Goal: Task Accomplishment & Management: Use online tool/utility

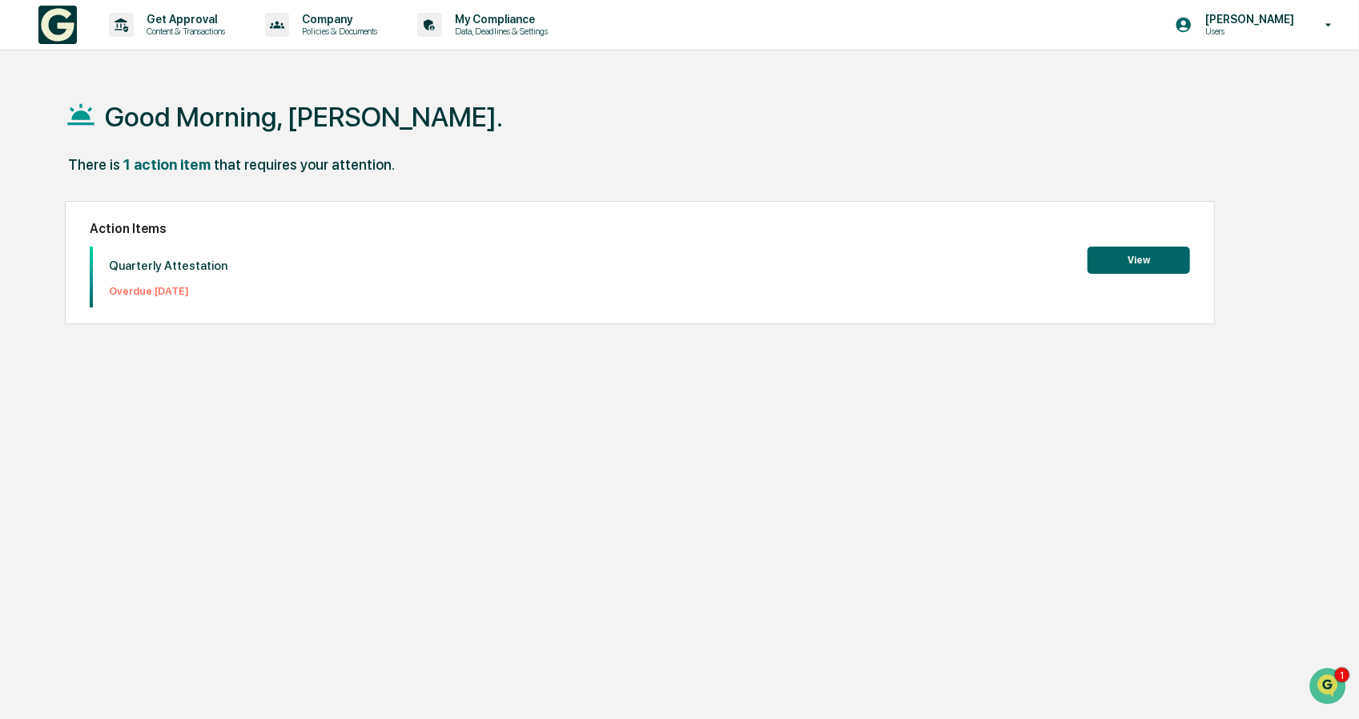
click at [1135, 255] on button "View" at bounding box center [1138, 260] width 102 height 27
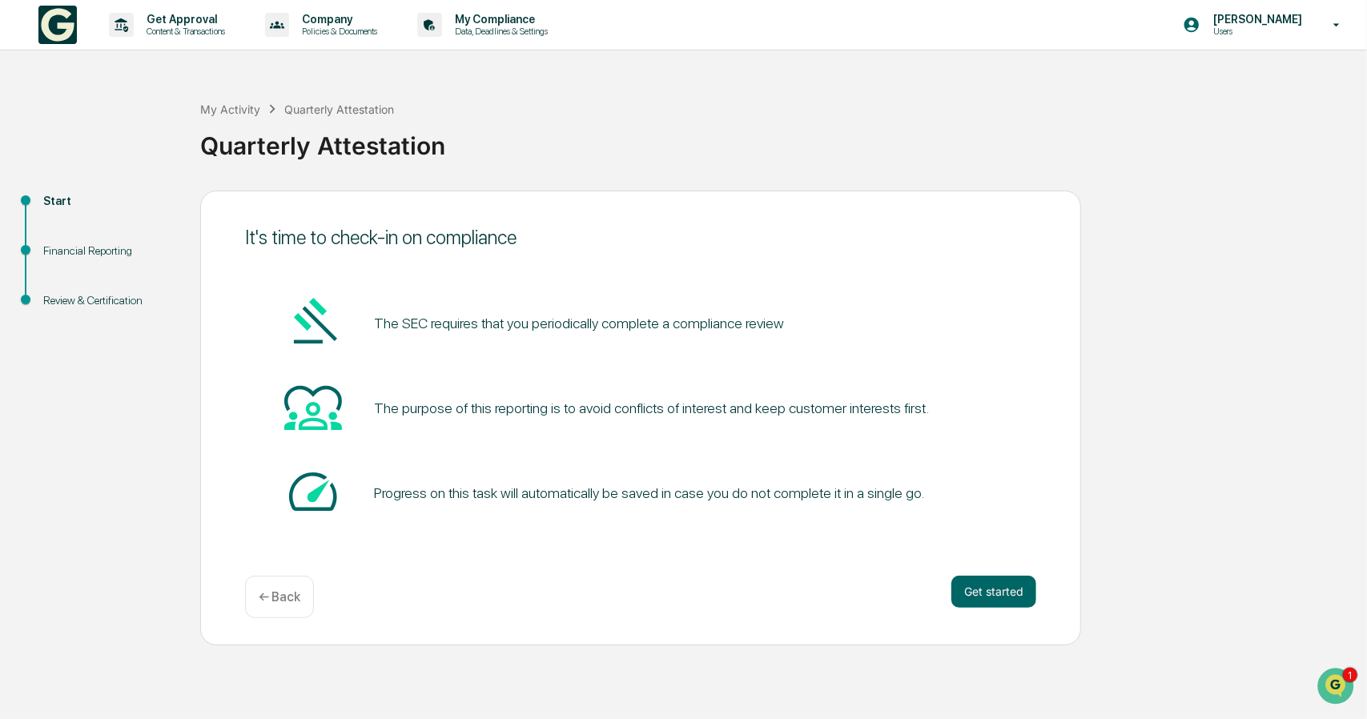
click at [54, 201] on div "Start" at bounding box center [108, 201] width 131 height 17
click at [194, 27] on p "Content & Transactions" at bounding box center [183, 31] width 99 height 11
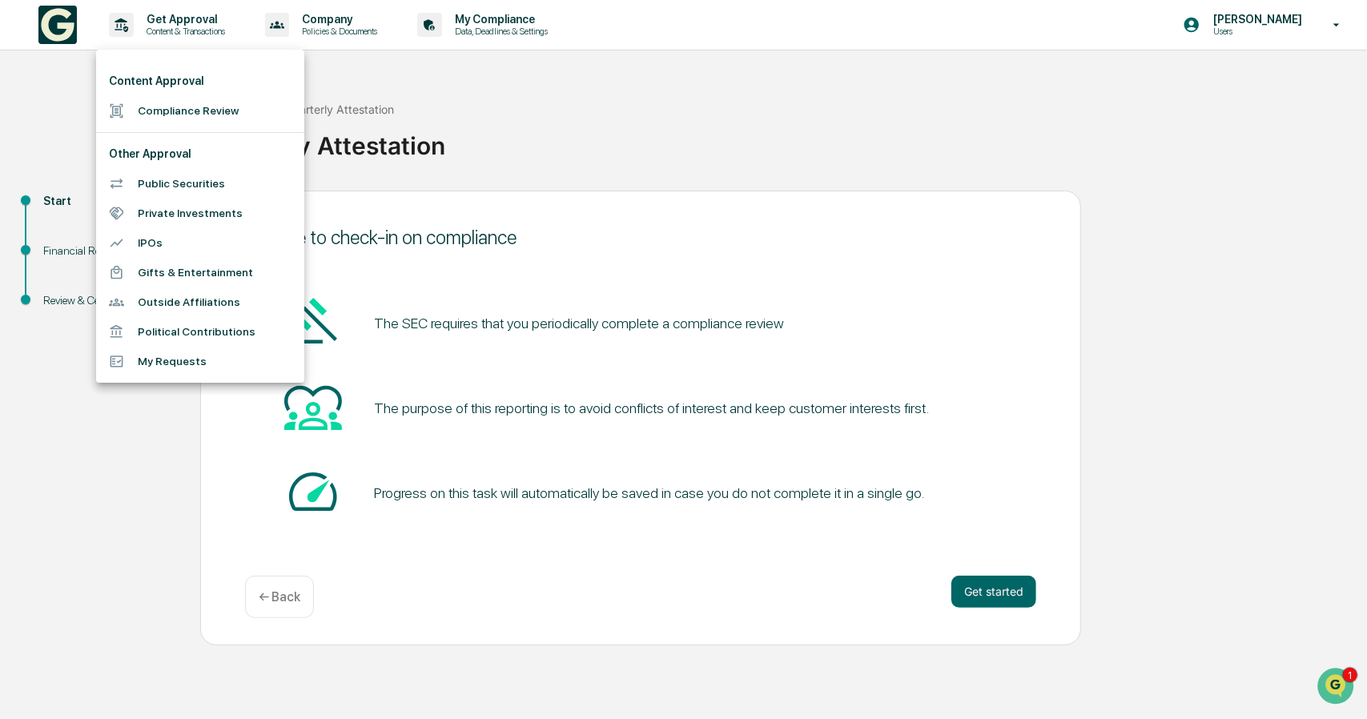
click at [16, 162] on div at bounding box center [683, 359] width 1367 height 719
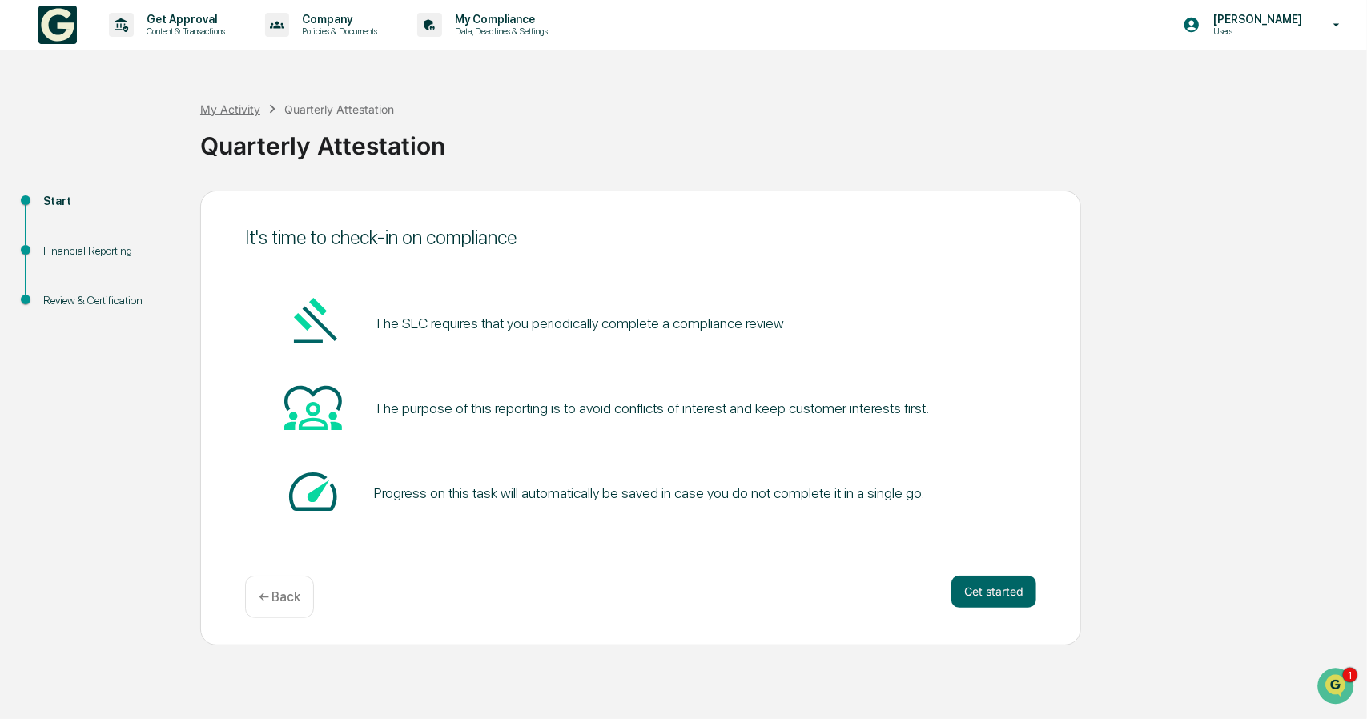
click at [249, 109] on div "My Activity" at bounding box center [230, 109] width 60 height 14
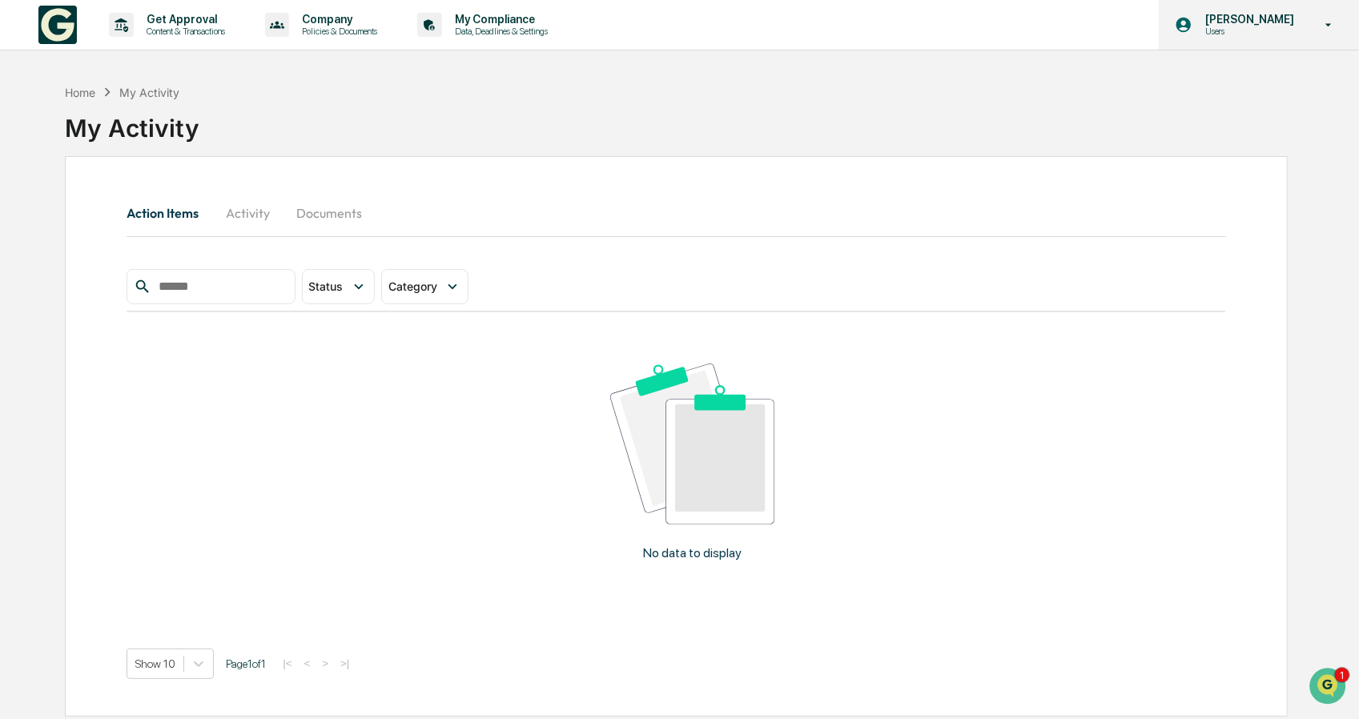
click at [1275, 17] on p "[PERSON_NAME]" at bounding box center [1247, 19] width 110 height 13
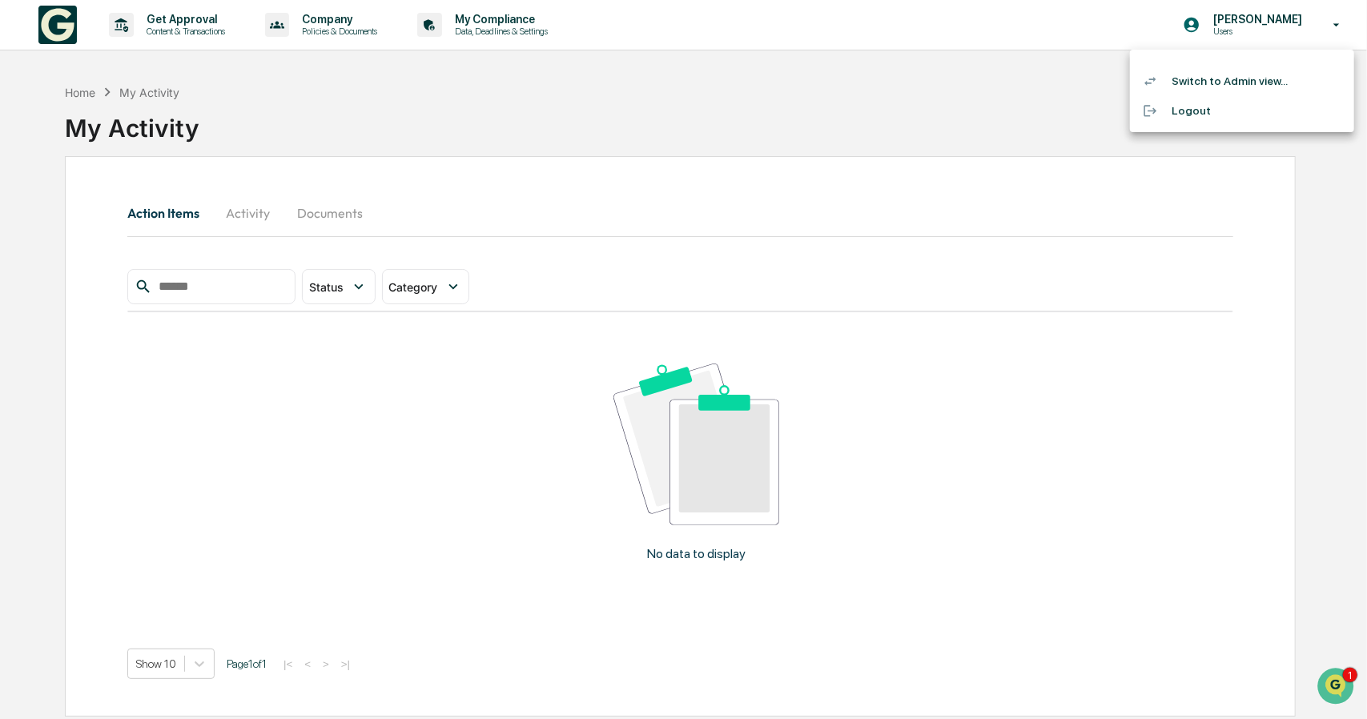
click at [1247, 80] on li "Switch to Admin view..." at bounding box center [1242, 81] width 224 height 30
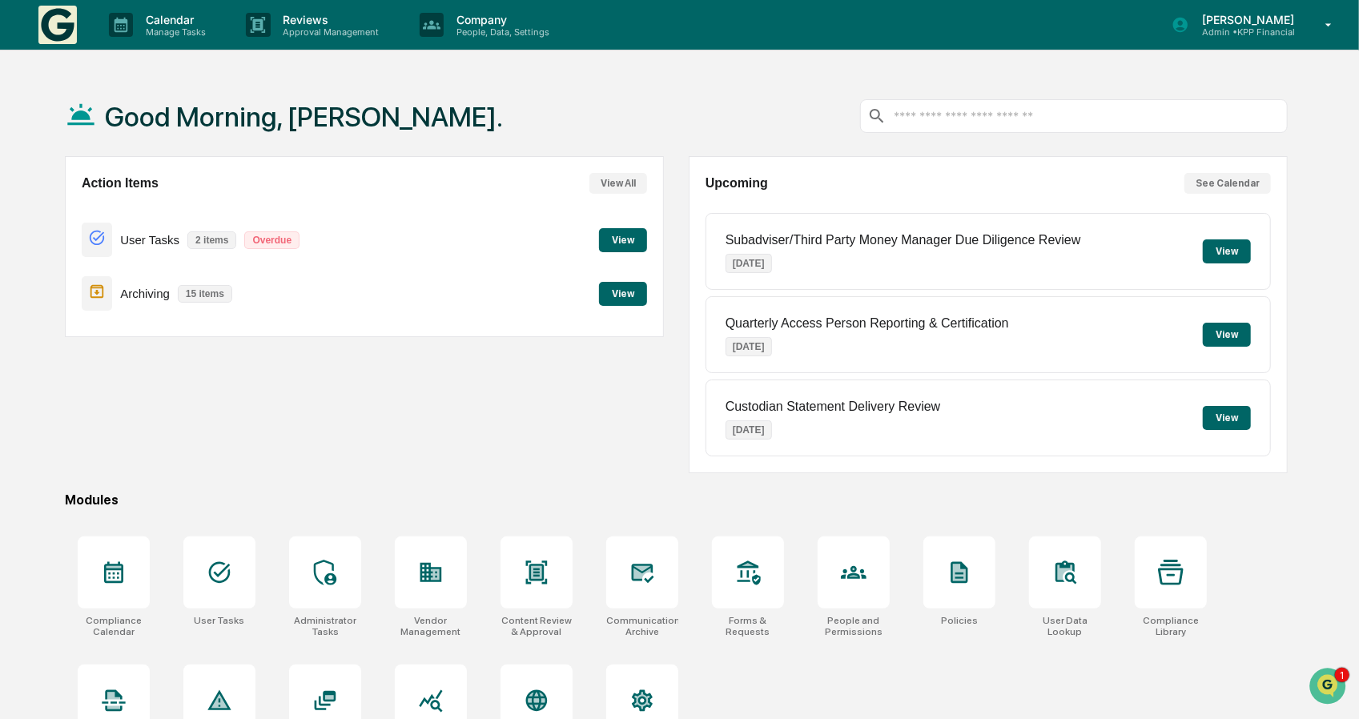
click at [619, 287] on button "View" at bounding box center [623, 294] width 48 height 24
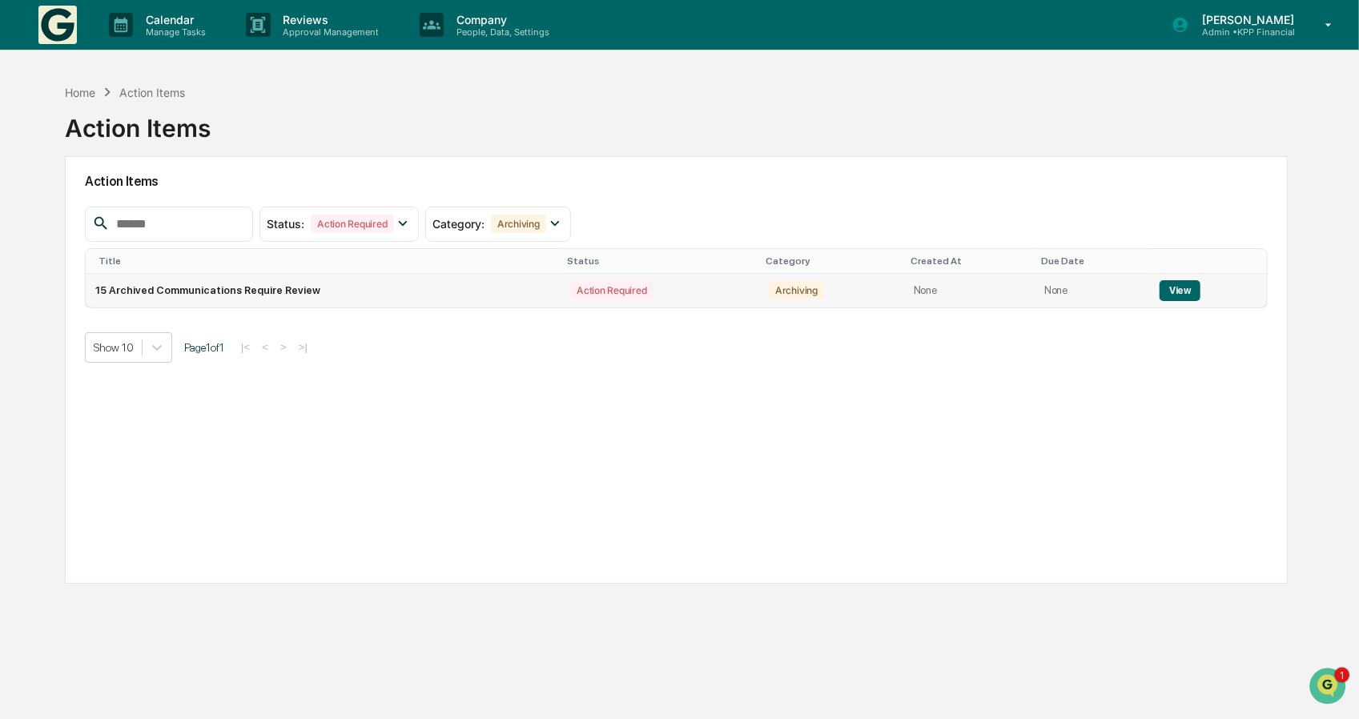
click at [1173, 283] on button "View" at bounding box center [1179, 290] width 41 height 21
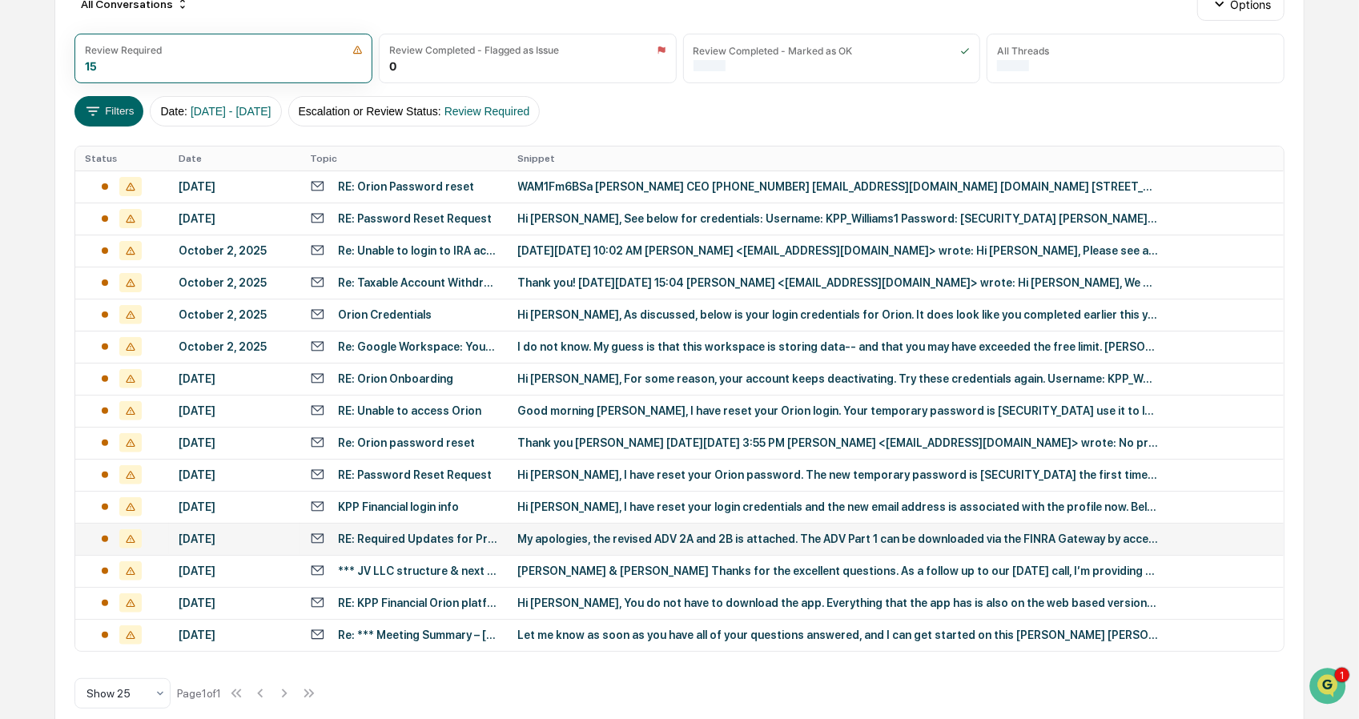
scroll to position [217, 0]
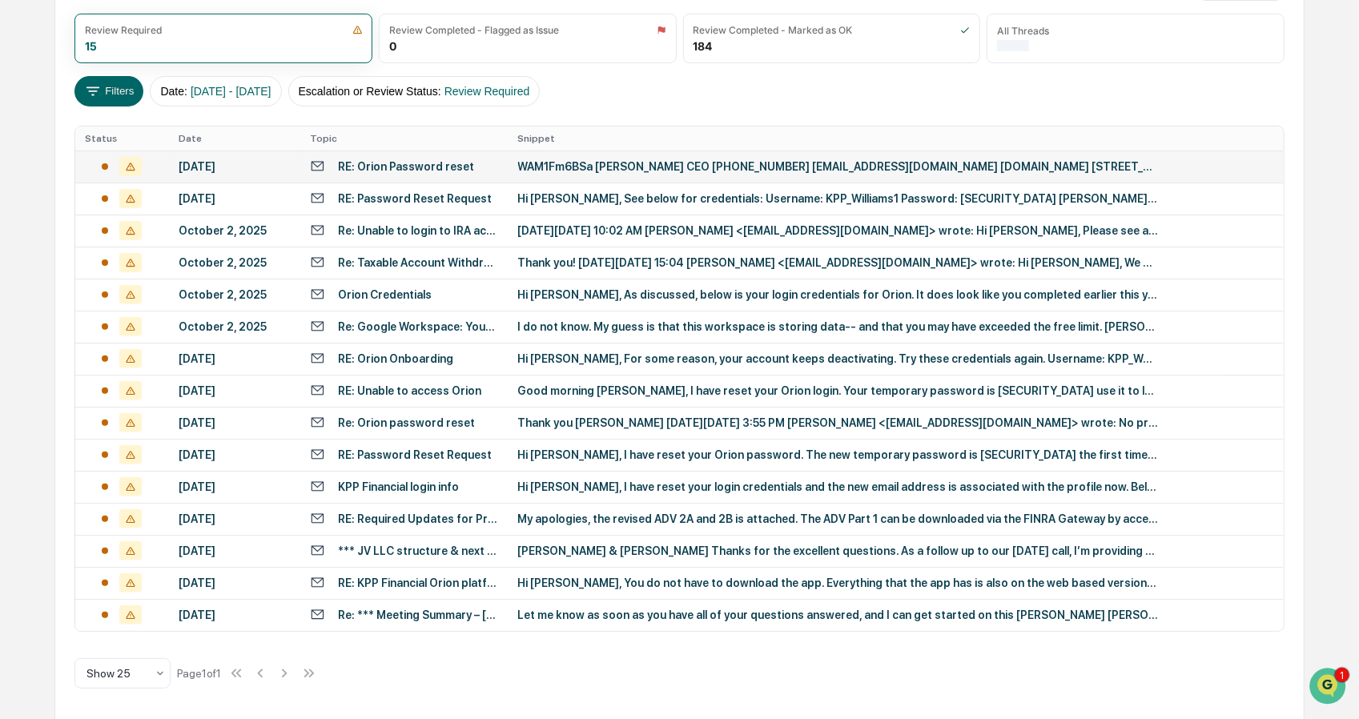
click at [209, 160] on div "[DATE]" at bounding box center [235, 166] width 112 height 13
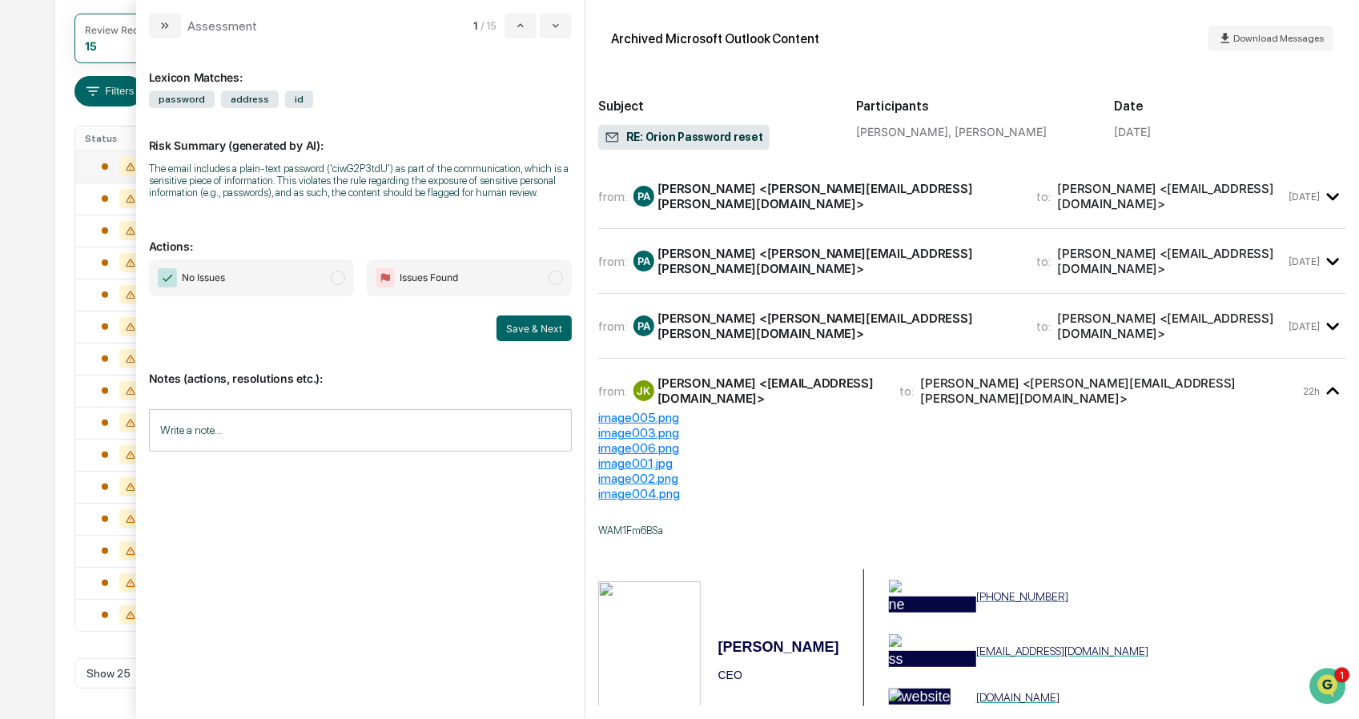
click at [306, 286] on span "No Issues" at bounding box center [251, 277] width 205 height 37
click at [533, 326] on button "Save & Next" at bounding box center [533, 328] width 75 height 26
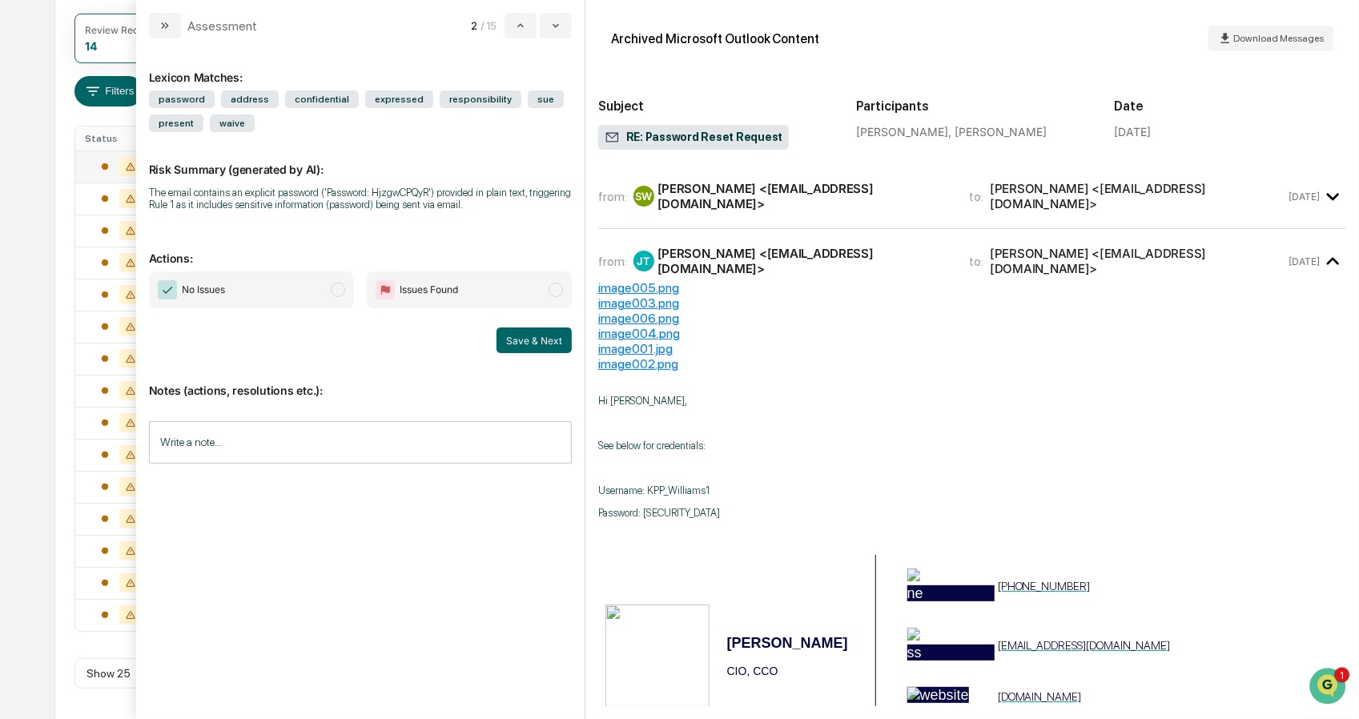
click at [328, 299] on span "No Issues" at bounding box center [251, 289] width 205 height 37
click at [543, 345] on button "Save & Next" at bounding box center [533, 341] width 75 height 26
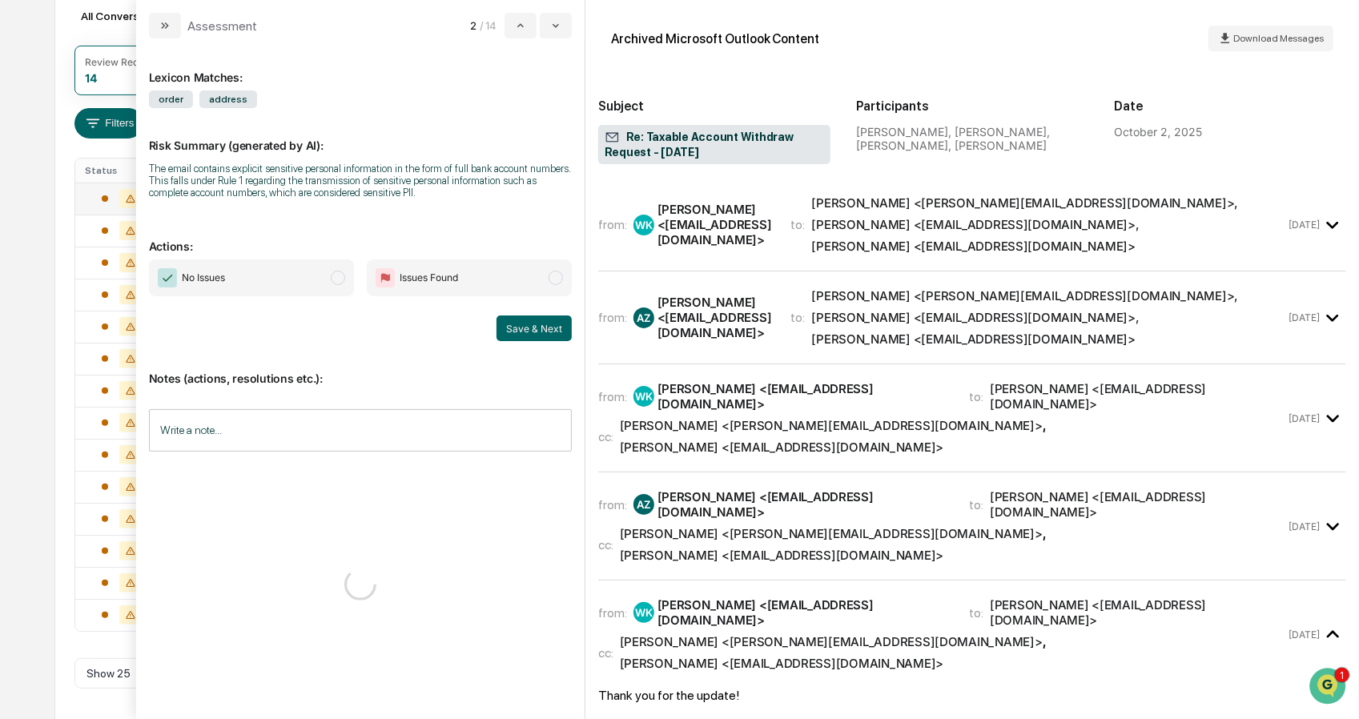
click at [295, 275] on span "No Issues" at bounding box center [251, 277] width 205 height 37
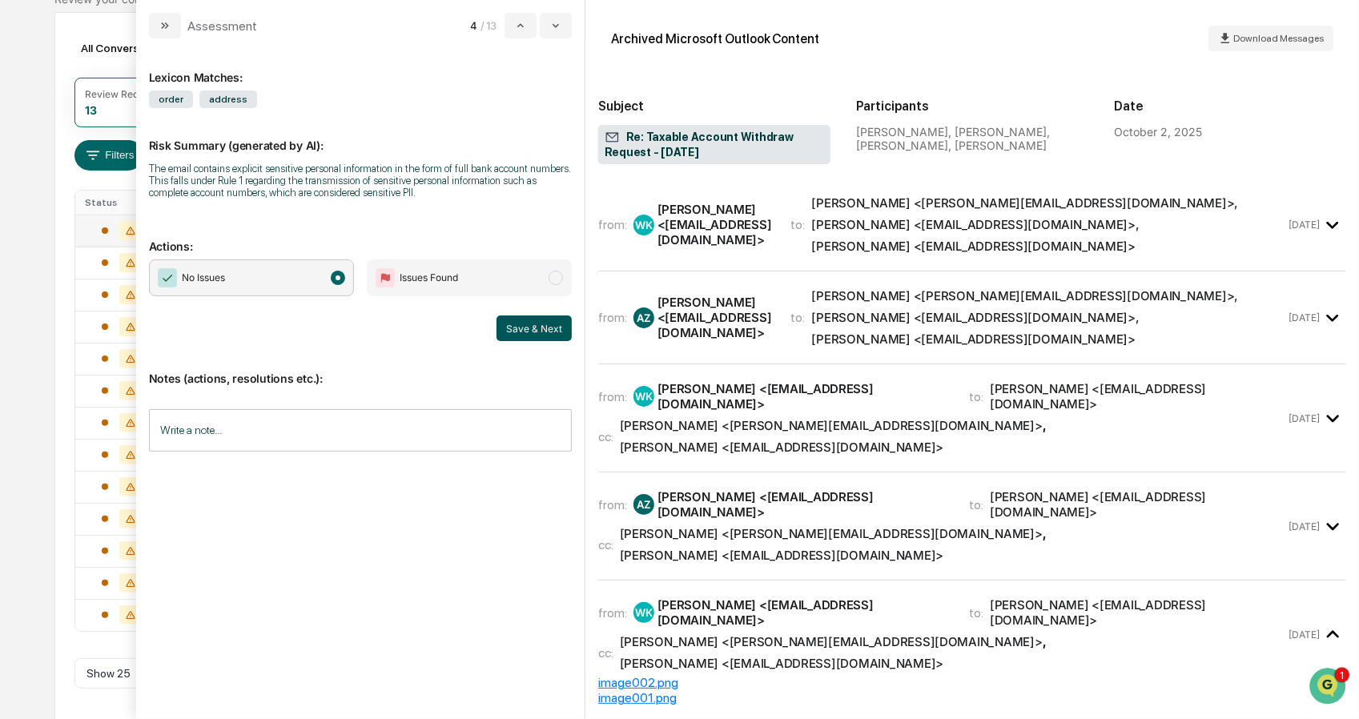
click at [520, 337] on button "Save & Next" at bounding box center [533, 328] width 75 height 26
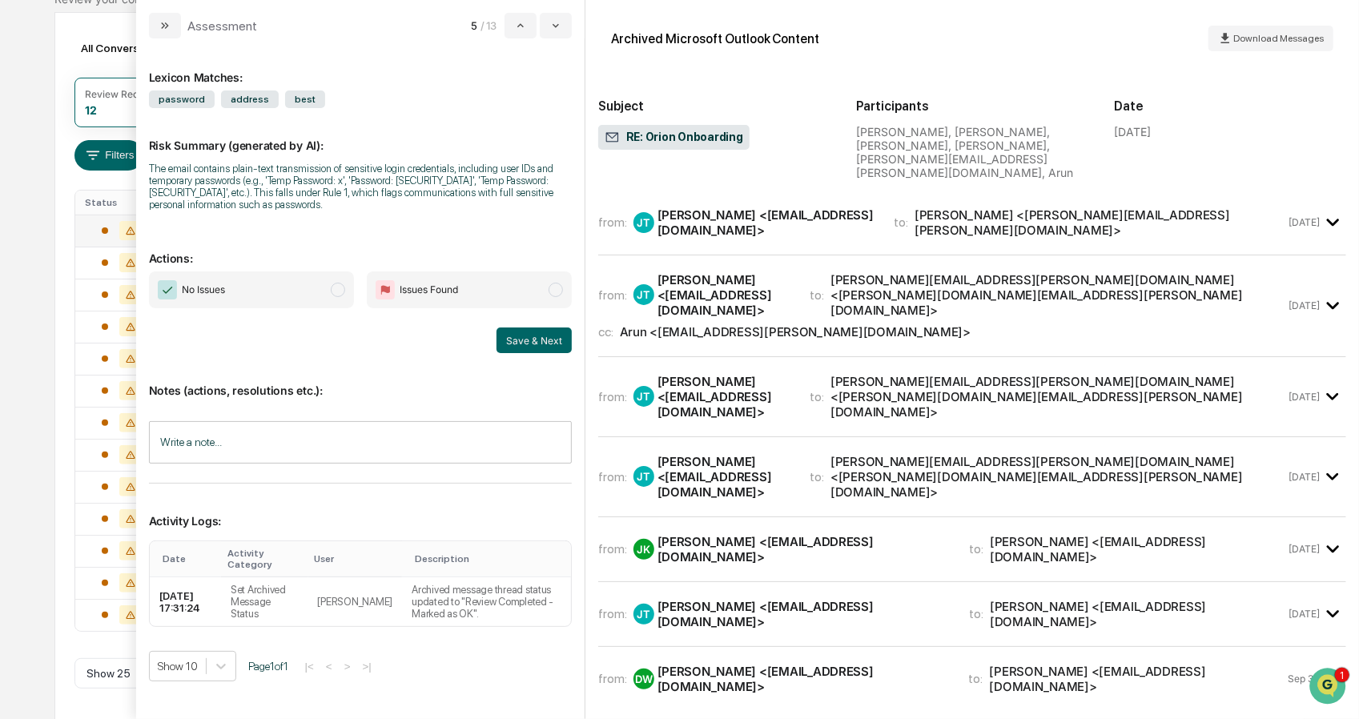
click at [258, 289] on span "No Issues" at bounding box center [251, 289] width 205 height 37
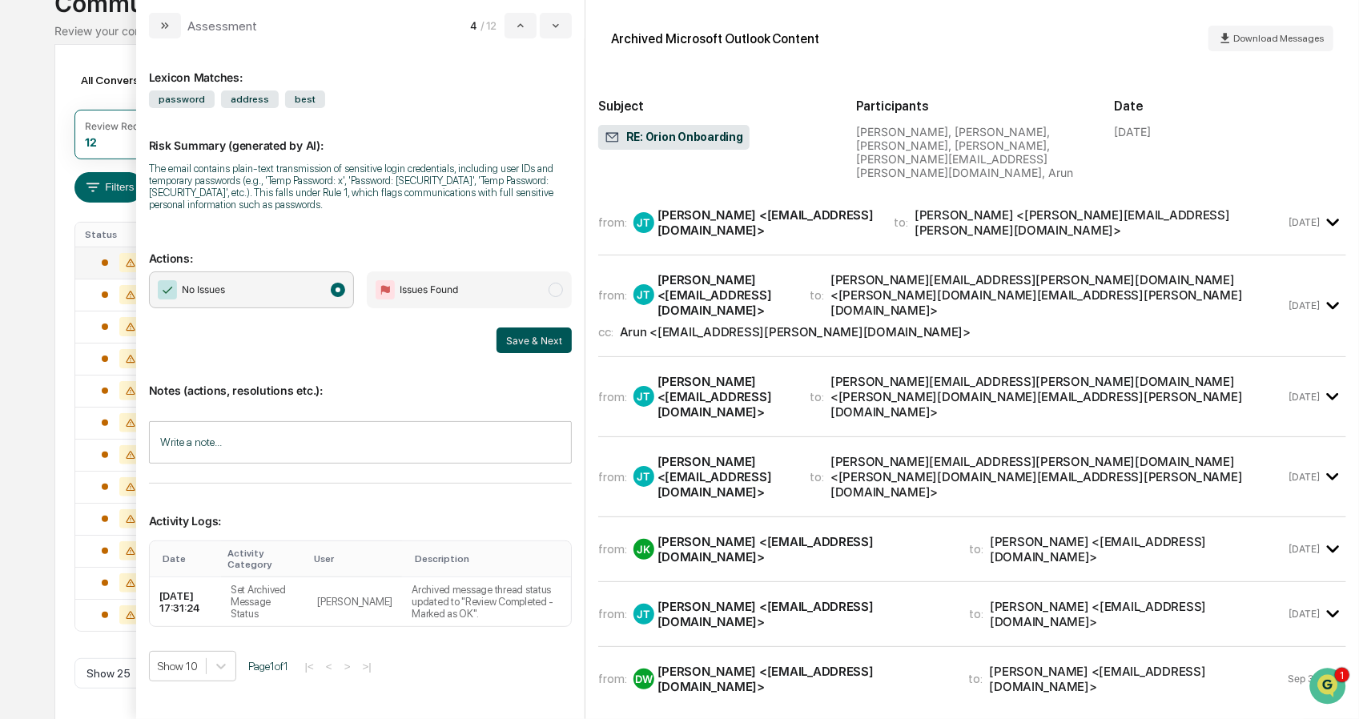
click at [535, 345] on button "Save & Next" at bounding box center [533, 341] width 75 height 26
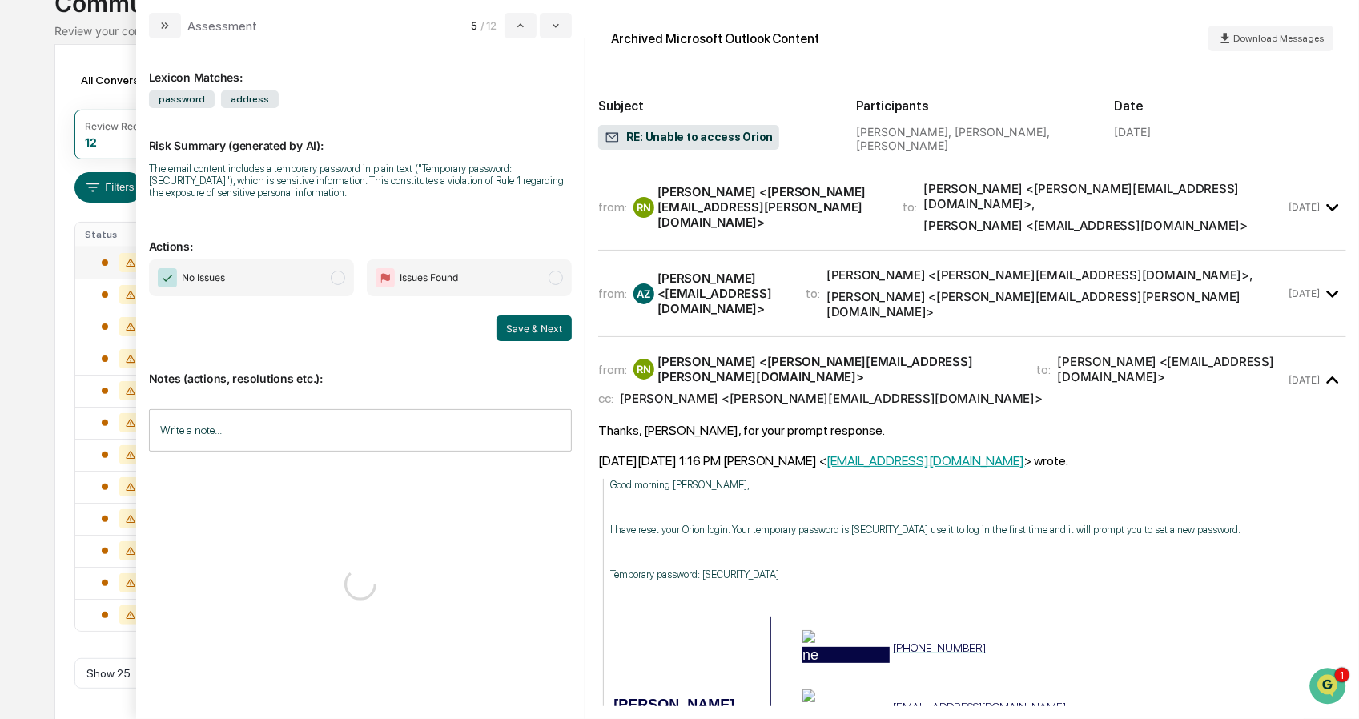
click at [302, 283] on span "No Issues" at bounding box center [251, 277] width 205 height 37
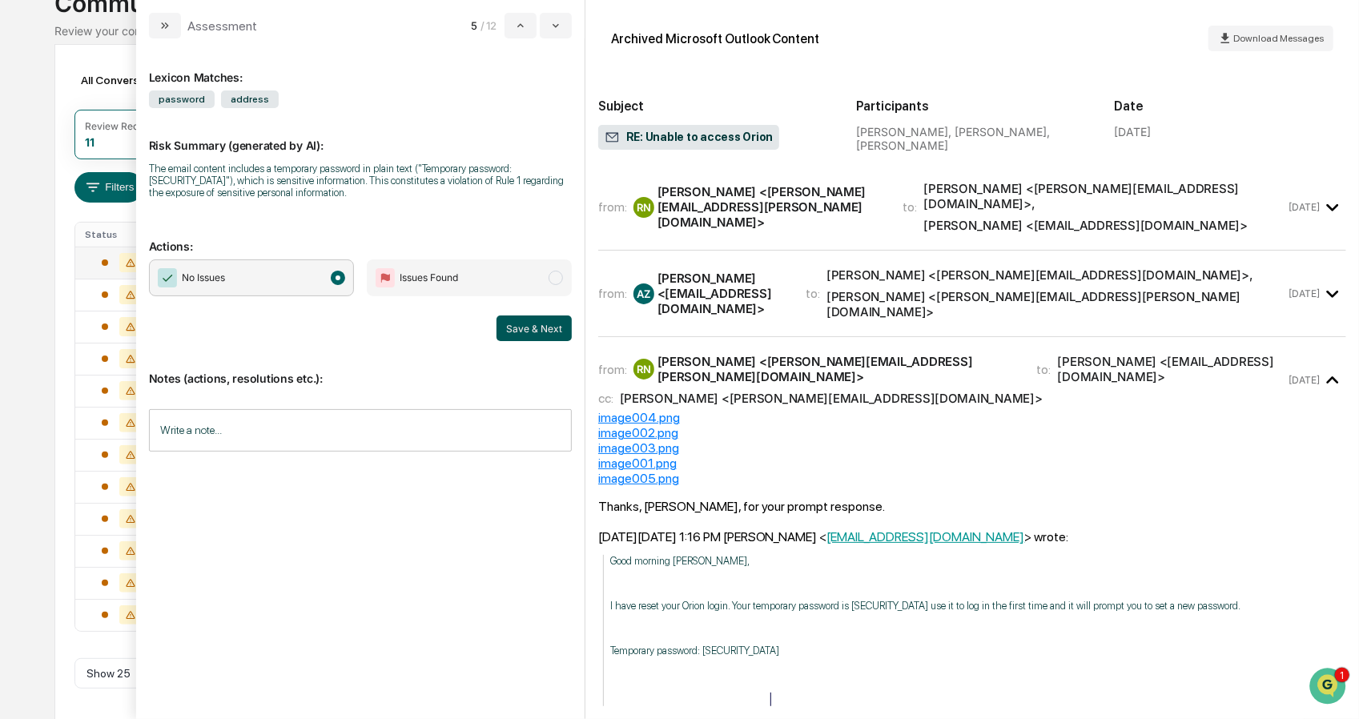
scroll to position [89, 0]
click at [545, 340] on button "Save & Next" at bounding box center [533, 328] width 75 height 26
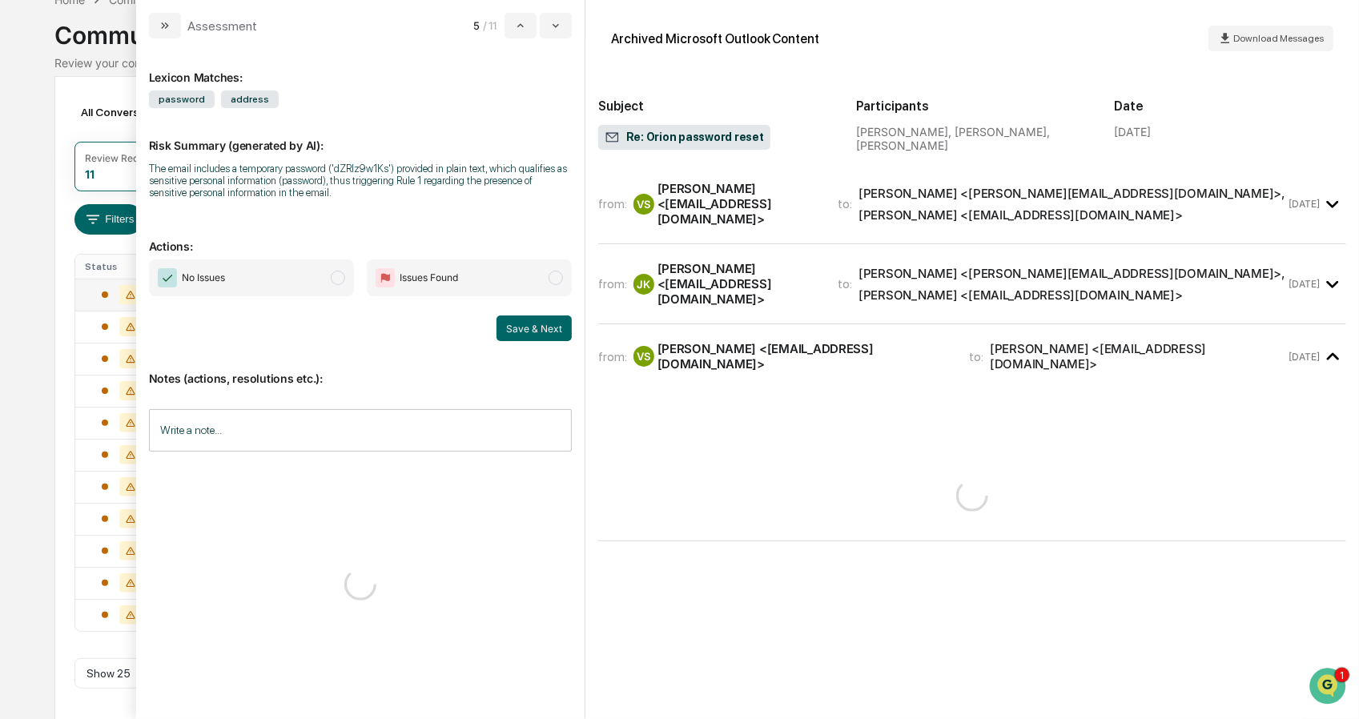
click at [268, 273] on span "No Issues" at bounding box center [251, 277] width 205 height 37
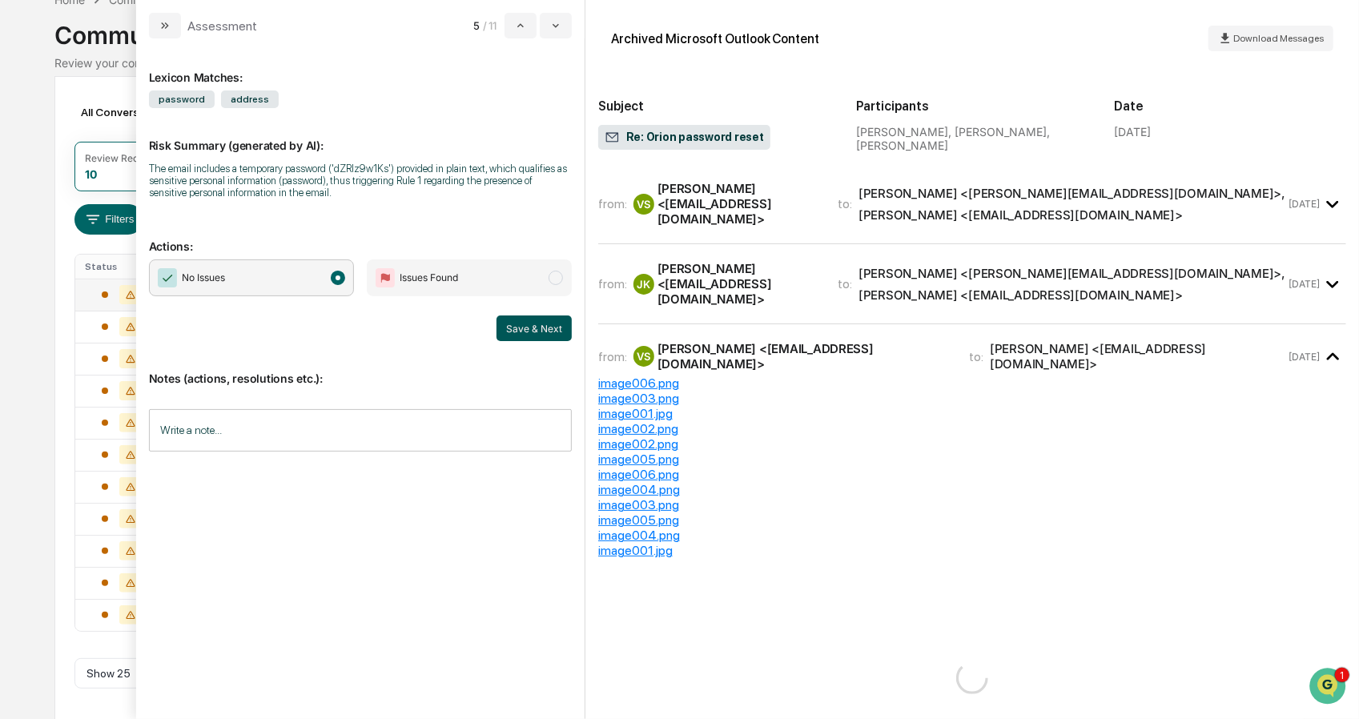
scroll to position [57, 0]
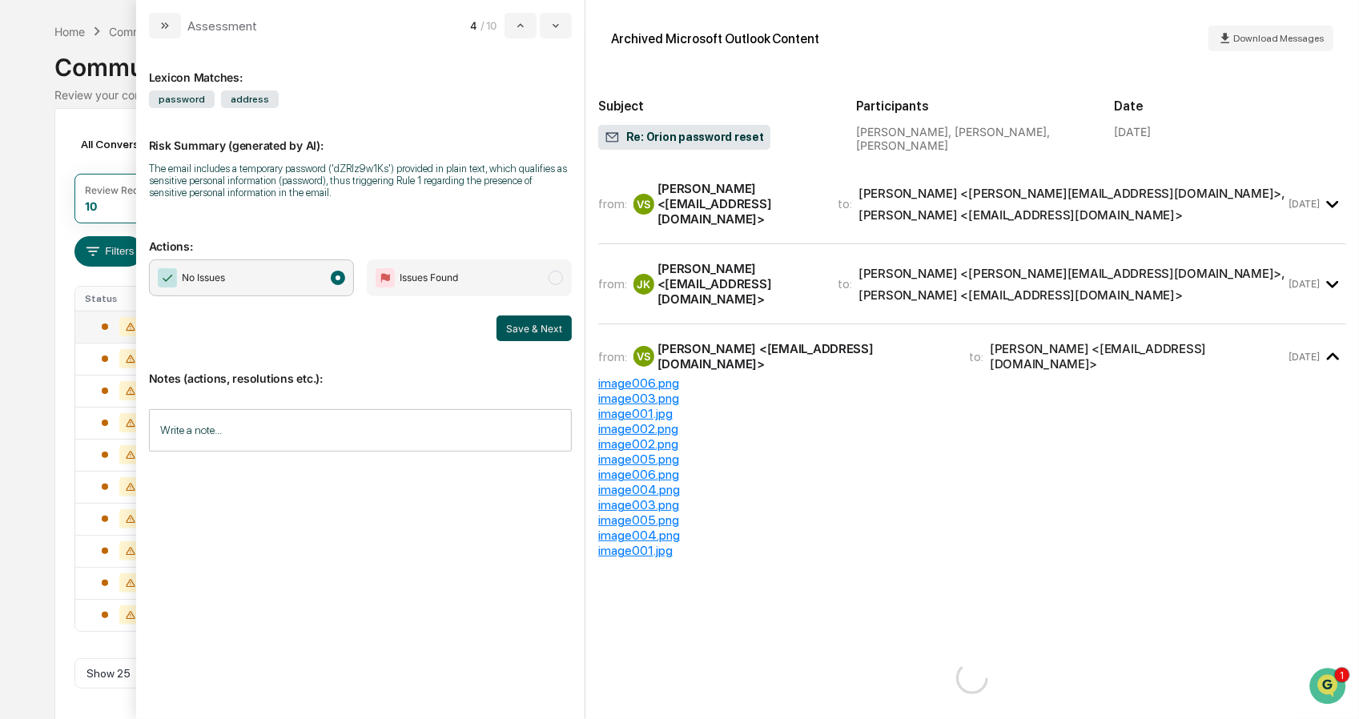
click at [551, 337] on button "Save & Next" at bounding box center [533, 328] width 75 height 26
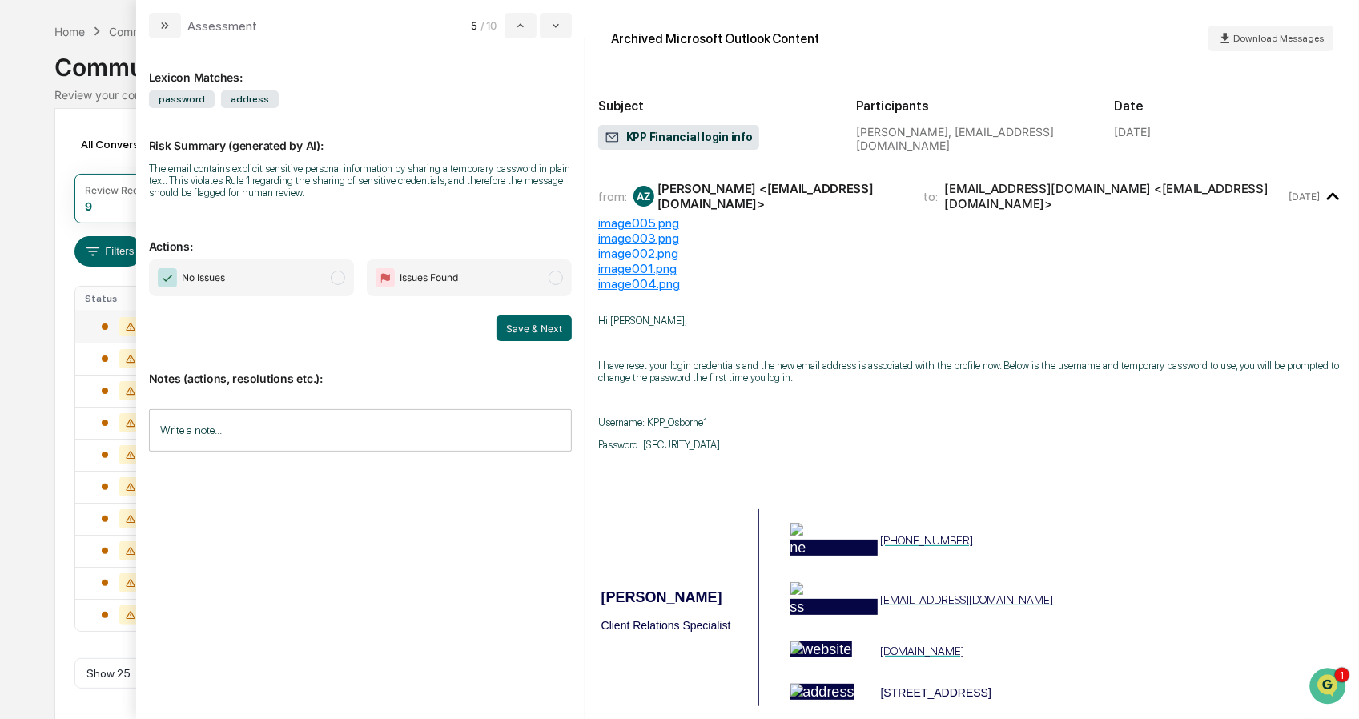
click at [303, 284] on span "No Issues" at bounding box center [251, 277] width 205 height 37
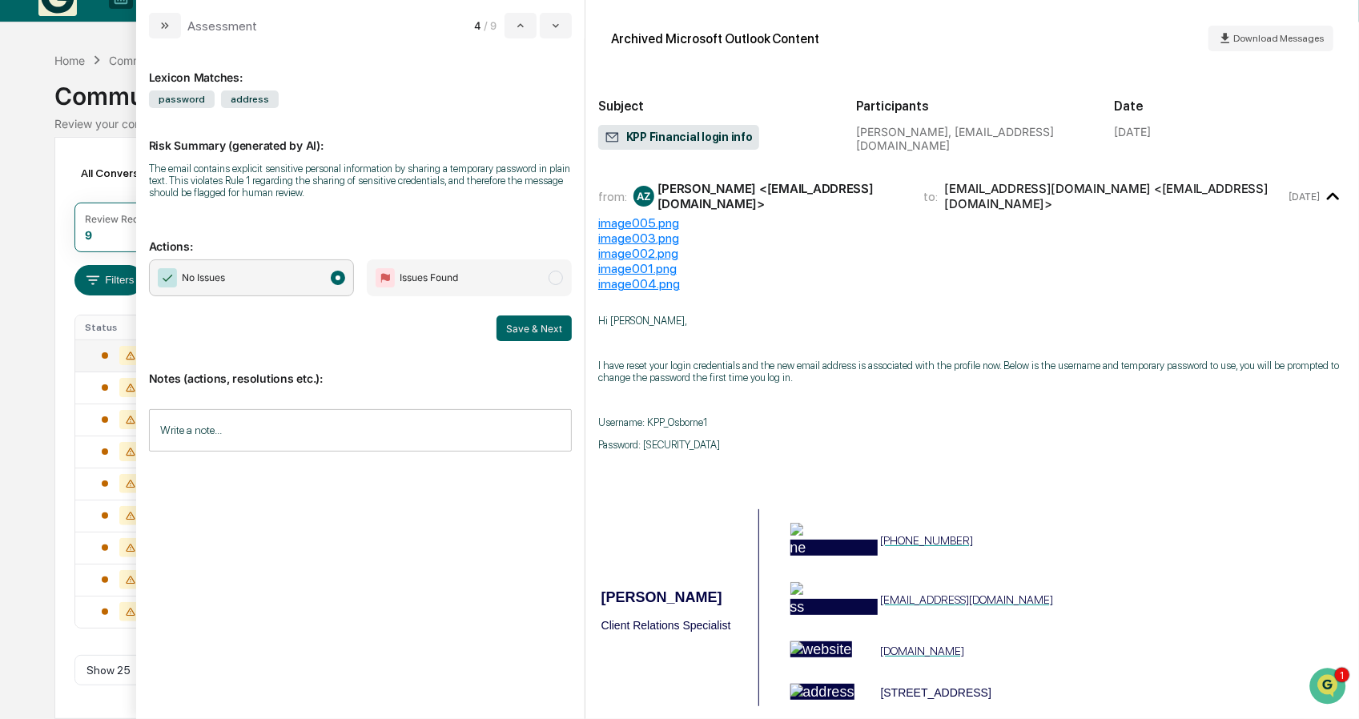
scroll to position [25, 0]
click at [546, 340] on button "Save & Next" at bounding box center [533, 328] width 75 height 26
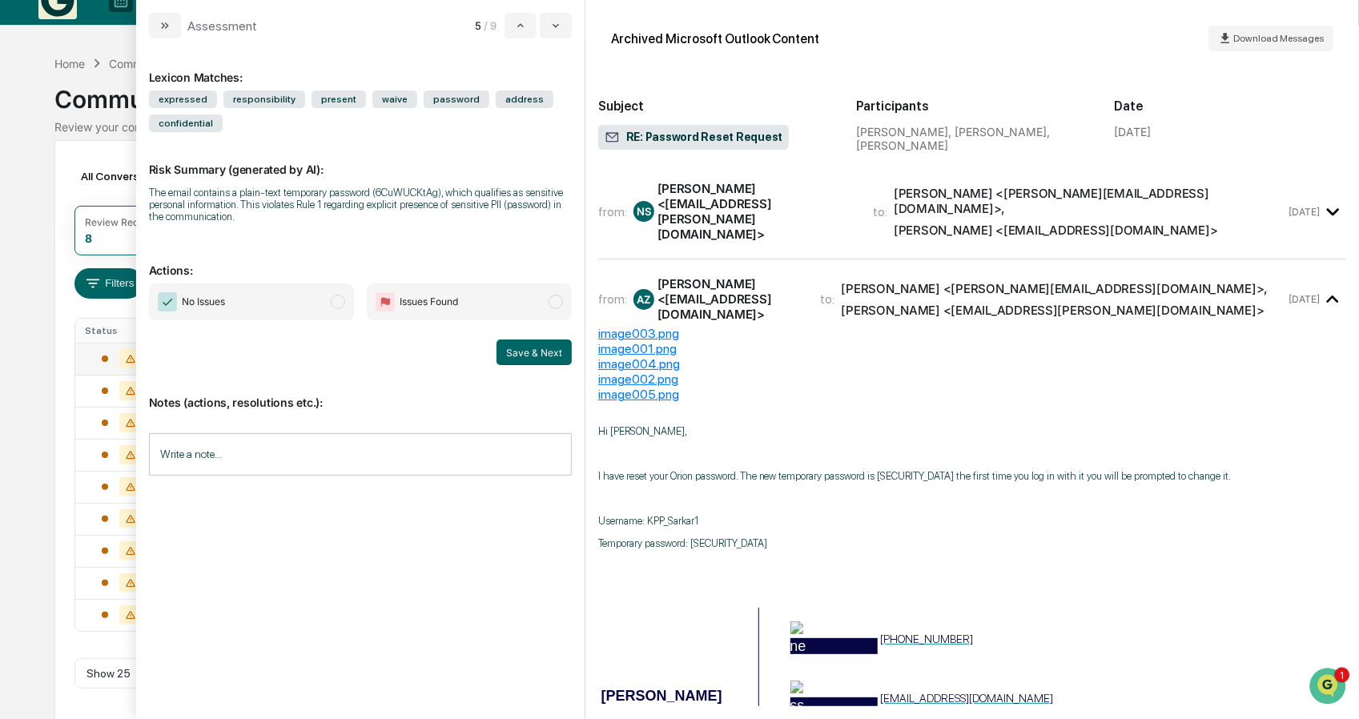
drag, startPoint x: 280, startPoint y: 296, endPoint x: 321, endPoint y: 307, distance: 42.3
click at [282, 297] on span "No Issues" at bounding box center [251, 301] width 205 height 37
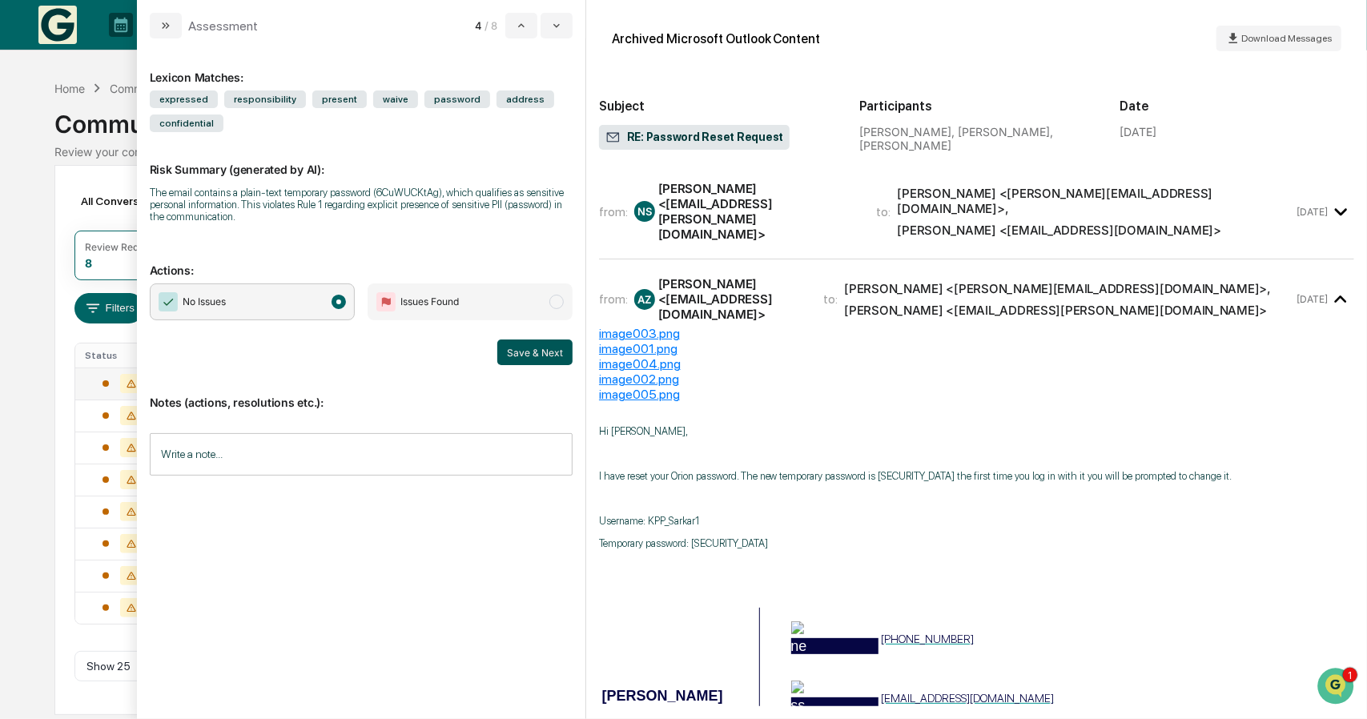
click at [549, 356] on button "Save & Next" at bounding box center [534, 353] width 75 height 26
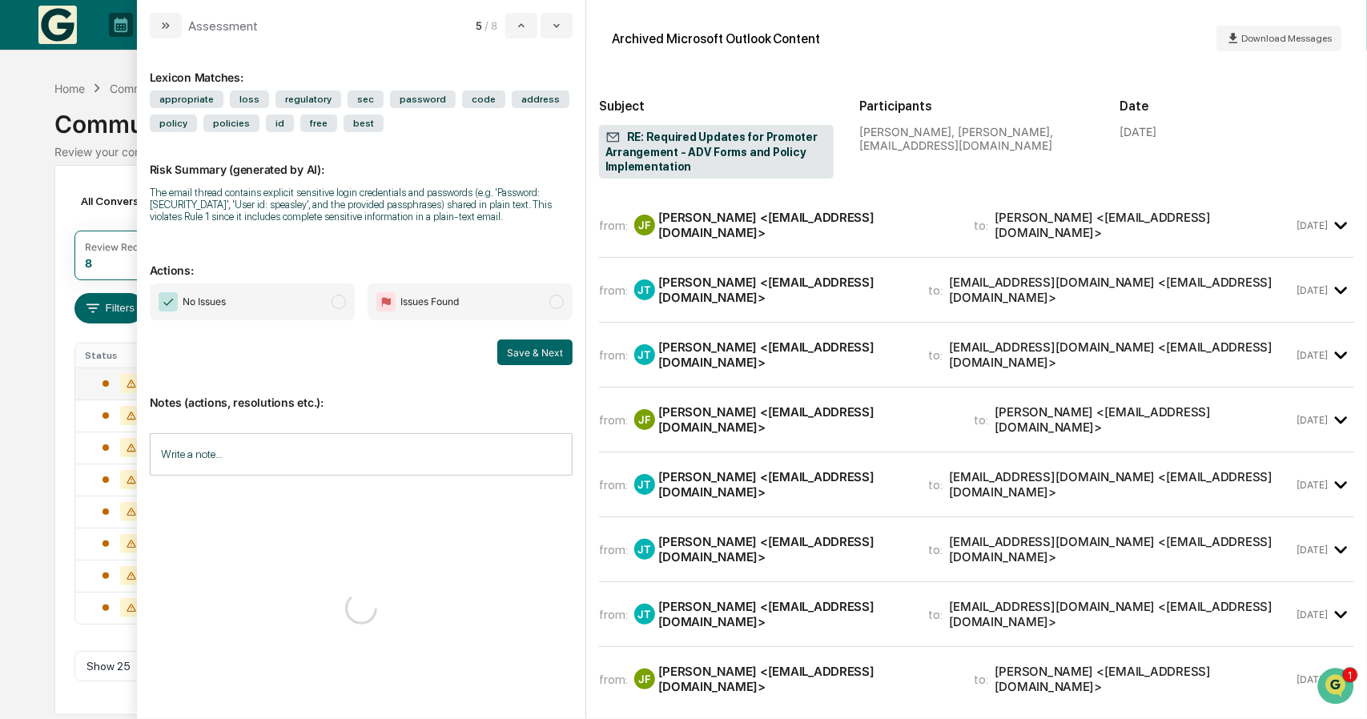
click at [306, 298] on span "No Issues" at bounding box center [252, 301] width 205 height 37
click at [541, 344] on button "Save & Next" at bounding box center [534, 353] width 75 height 26
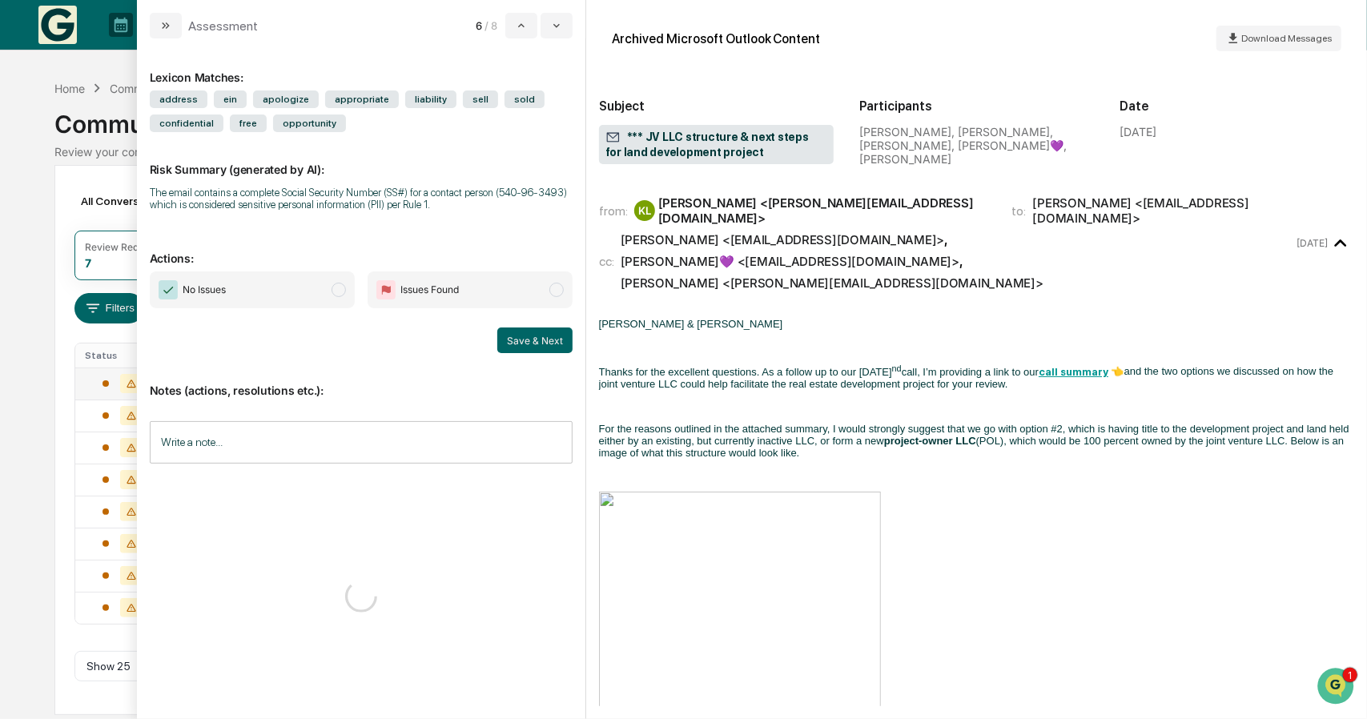
click at [299, 299] on span "No Issues" at bounding box center [252, 289] width 205 height 37
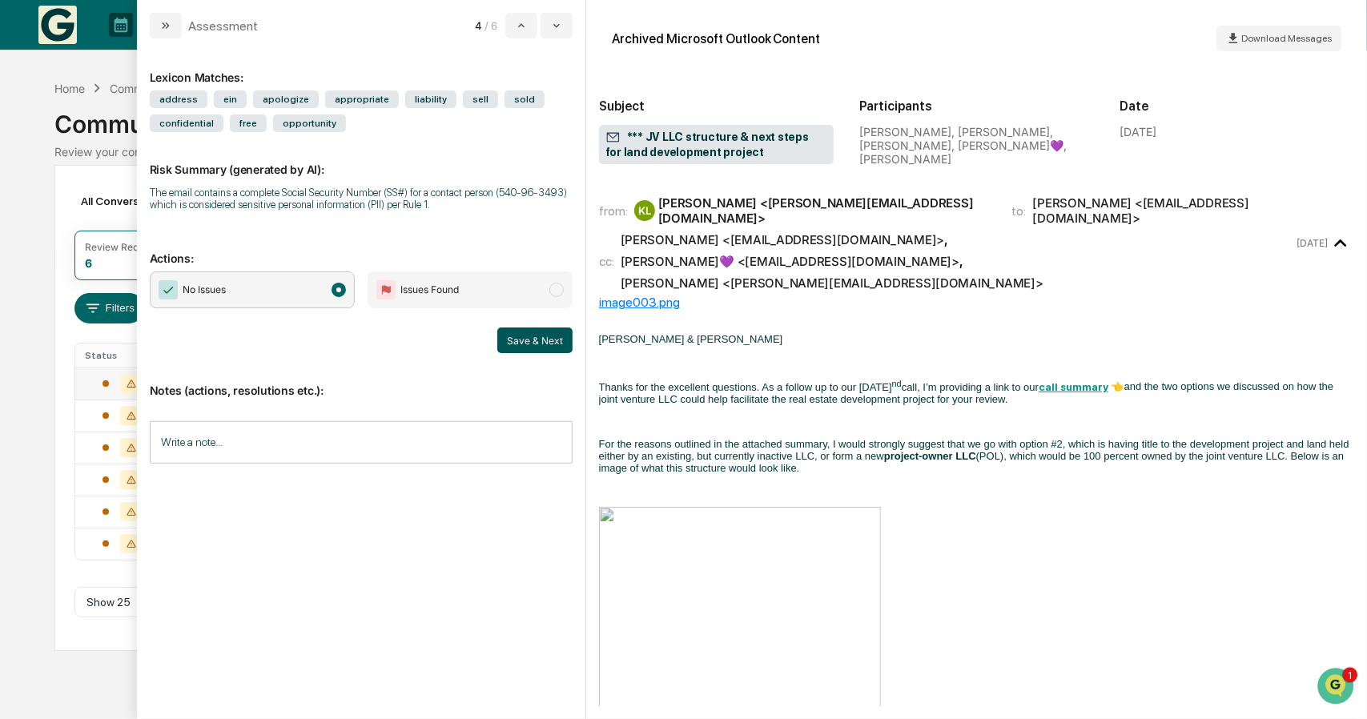
click at [551, 346] on button "Save & Next" at bounding box center [534, 341] width 75 height 26
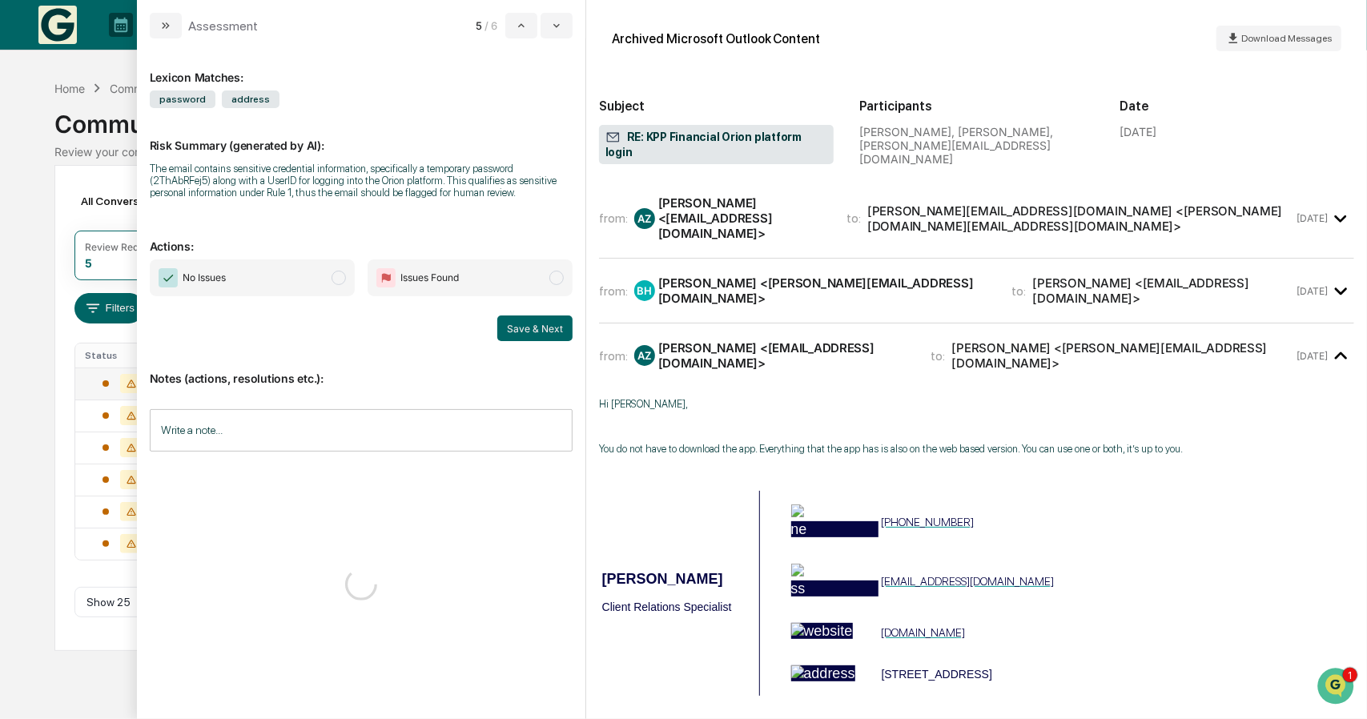
click at [305, 279] on span "No Issues" at bounding box center [252, 277] width 205 height 37
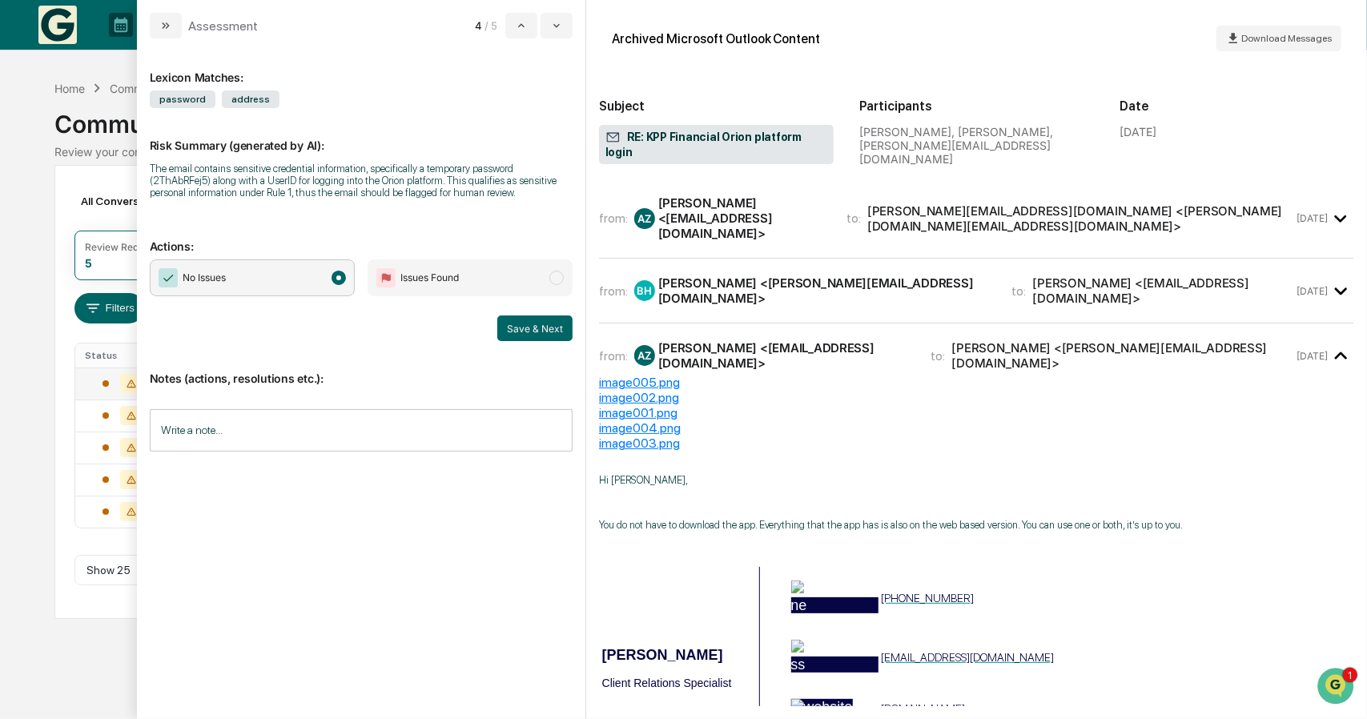
click at [528, 343] on div "Notes (actions, resolutions etc.): Write a note... Write a note..." at bounding box center [361, 406] width 423 height 130
click at [528, 336] on button "Save & Next" at bounding box center [534, 328] width 75 height 26
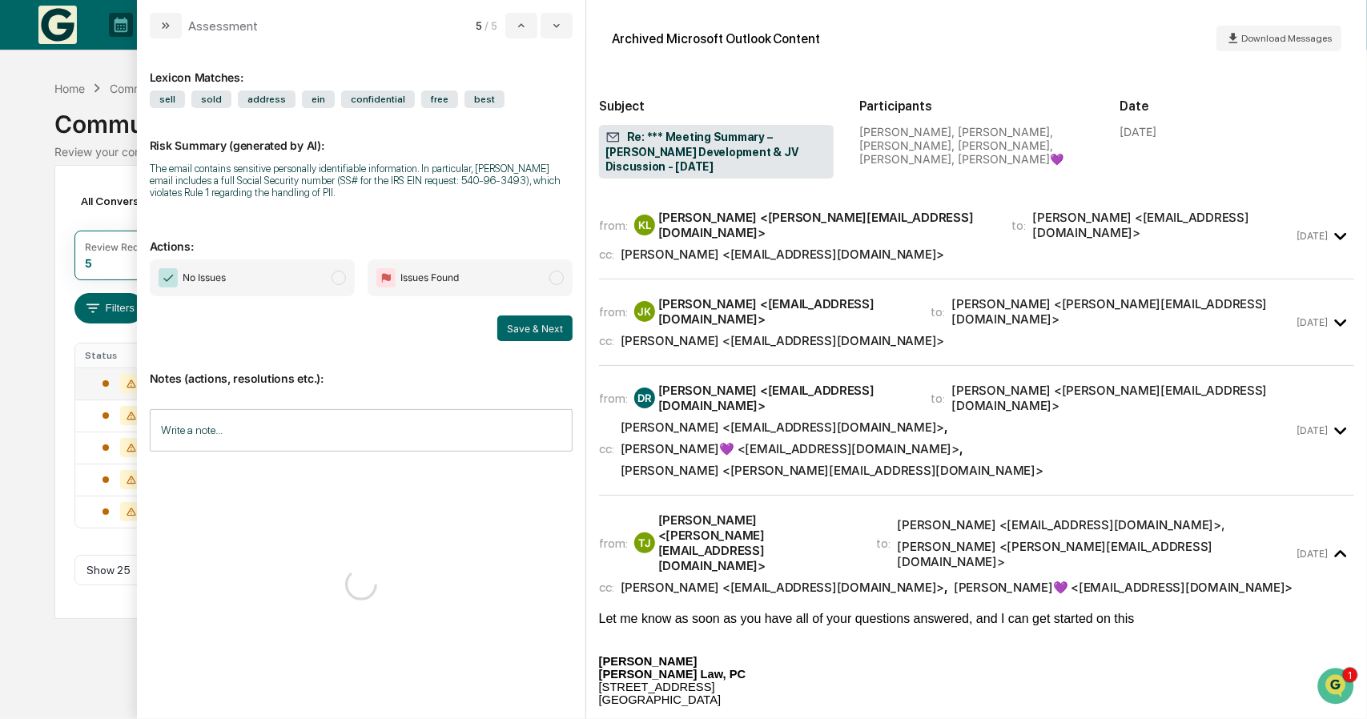
click at [272, 278] on span "No Issues" at bounding box center [252, 277] width 205 height 37
click at [516, 332] on button "Save & Next" at bounding box center [534, 328] width 75 height 26
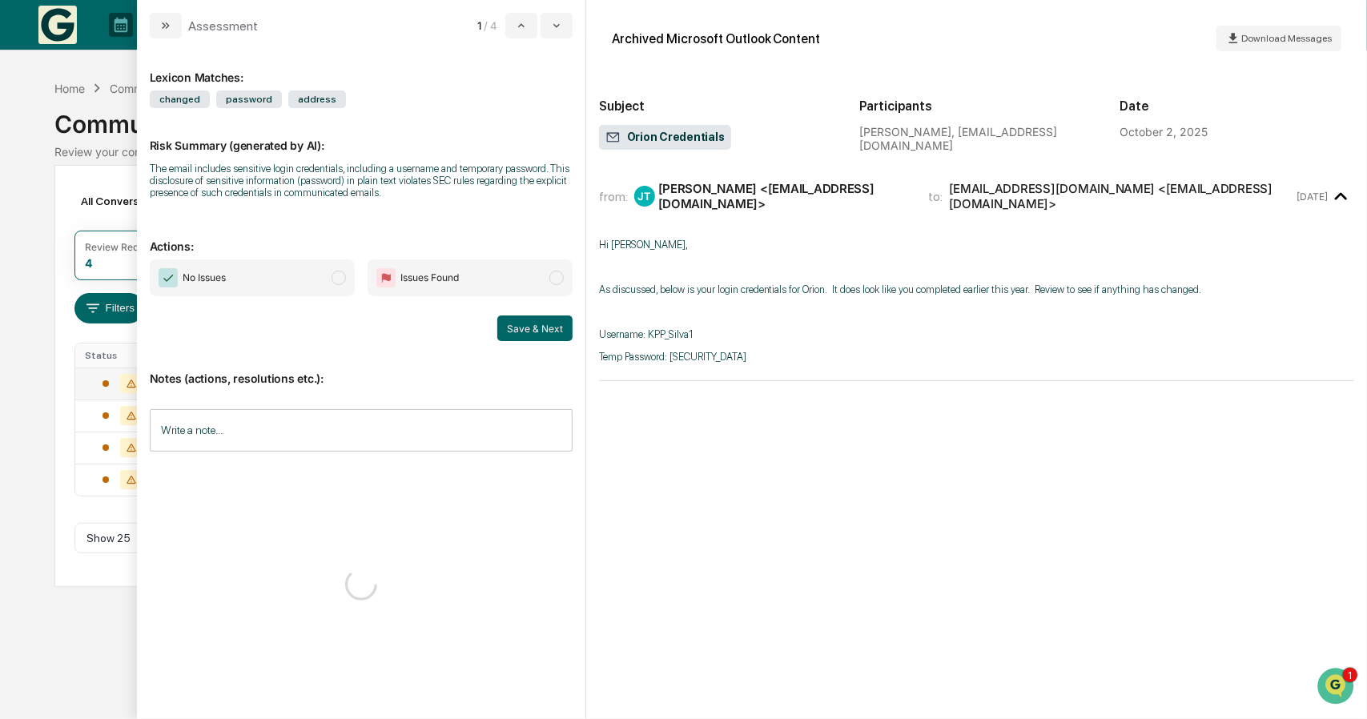
click at [317, 281] on span "No Issues" at bounding box center [252, 277] width 205 height 37
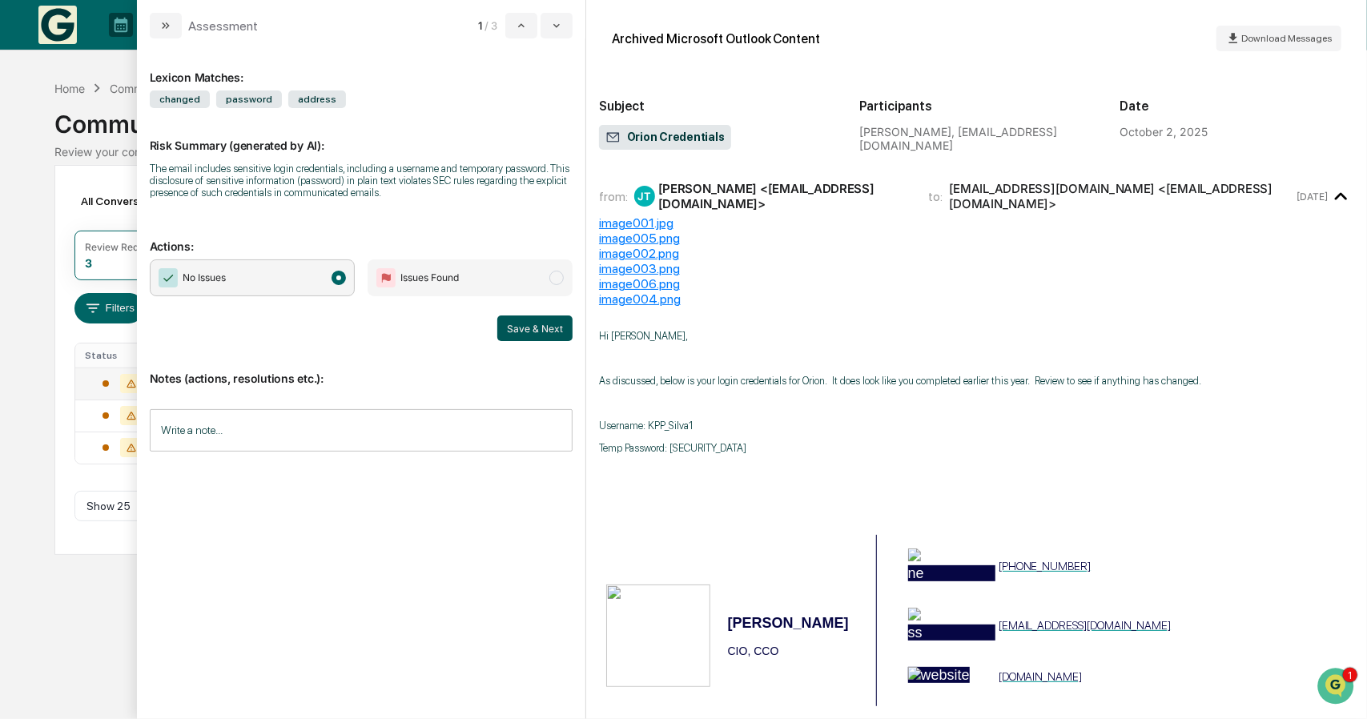
click at [553, 334] on button "Save & Next" at bounding box center [534, 328] width 75 height 26
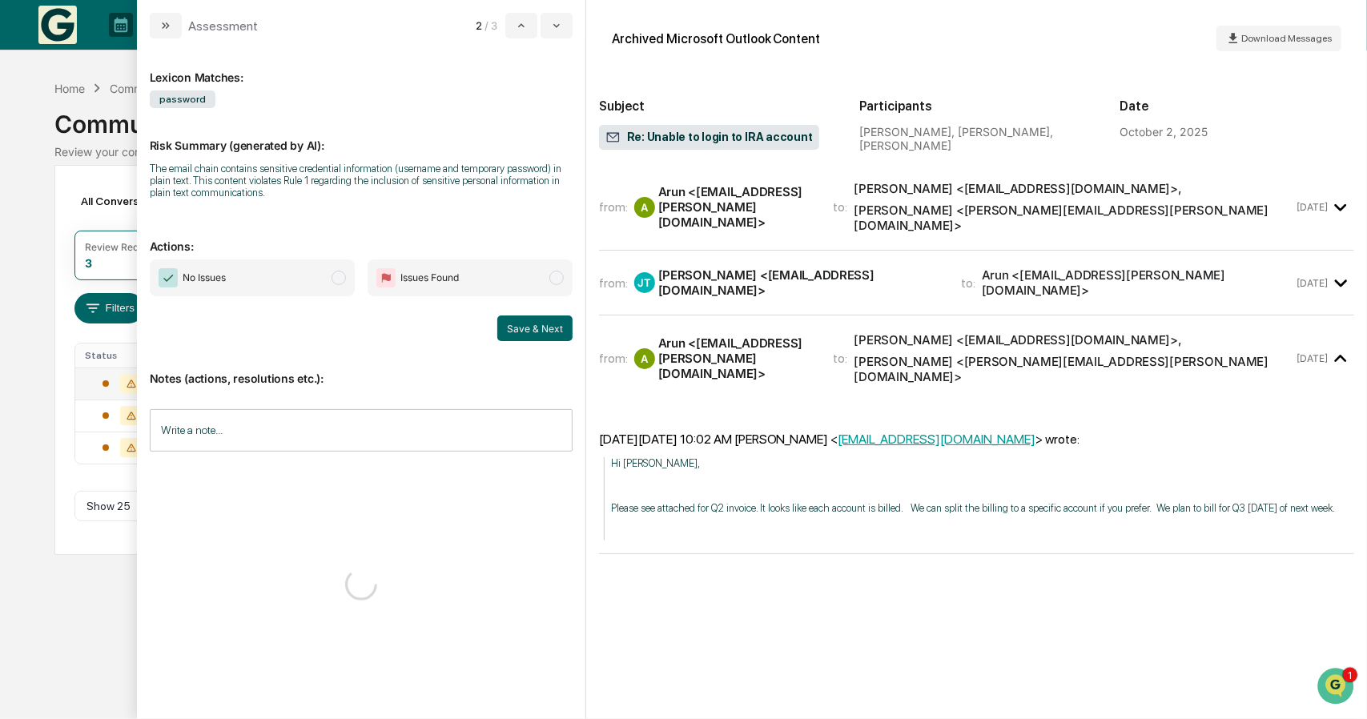
click at [316, 283] on span "No Issues" at bounding box center [252, 277] width 205 height 37
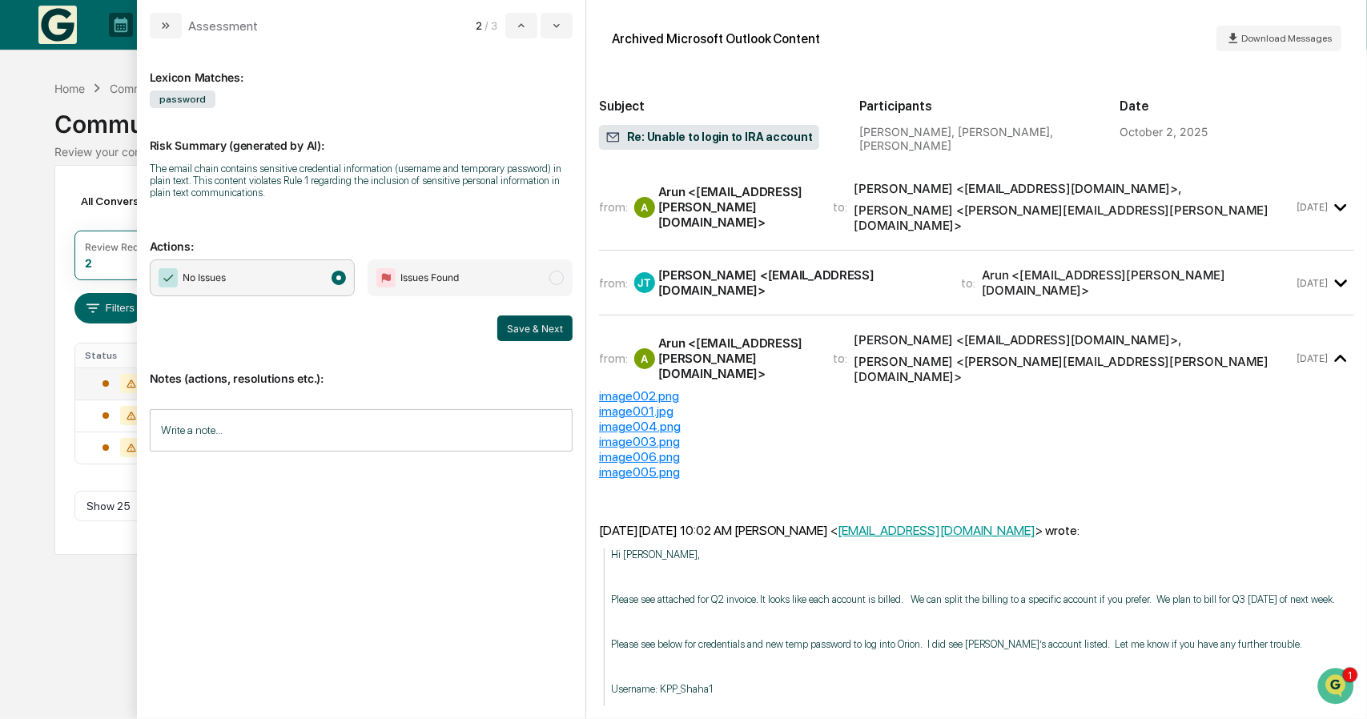
click at [522, 332] on button "Save & Next" at bounding box center [534, 328] width 75 height 26
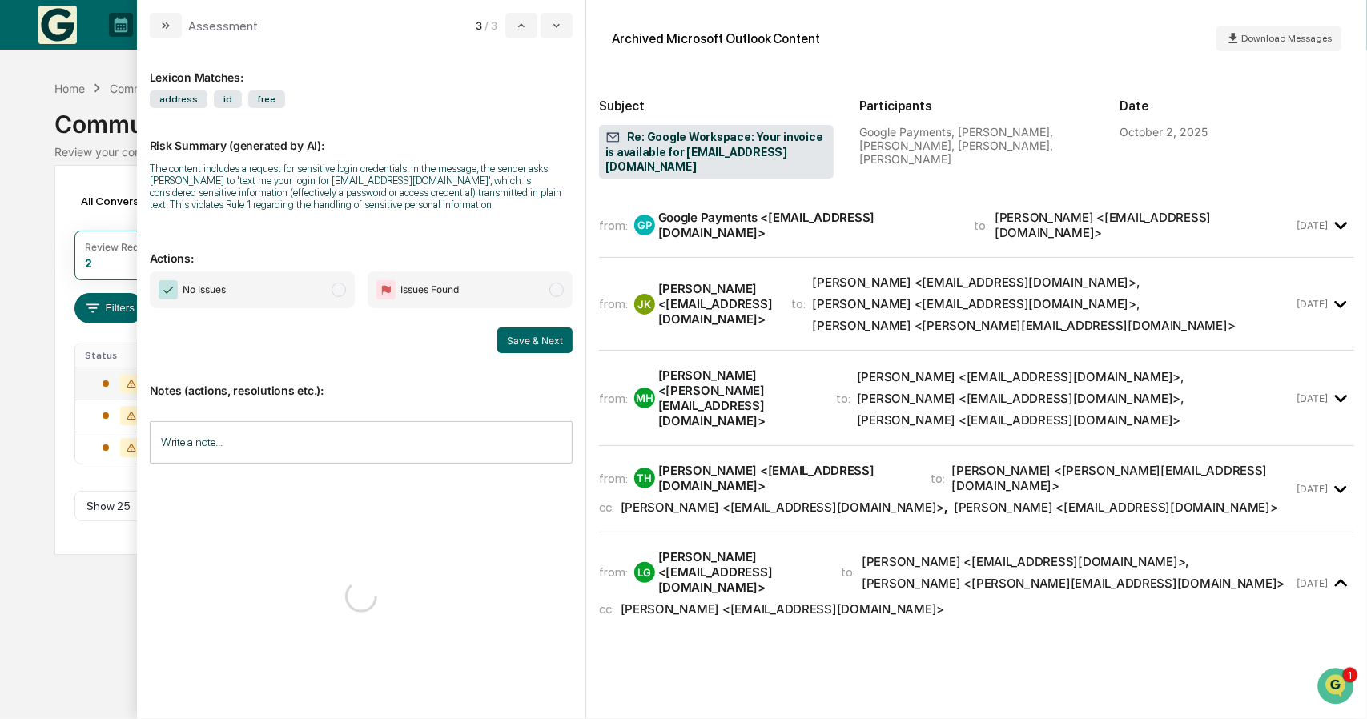
click at [311, 278] on span "No Issues" at bounding box center [252, 289] width 205 height 37
drag, startPoint x: 532, startPoint y: 337, endPoint x: 522, endPoint y: 337, distance: 9.6
click at [532, 337] on button "Save & Next" at bounding box center [534, 341] width 75 height 26
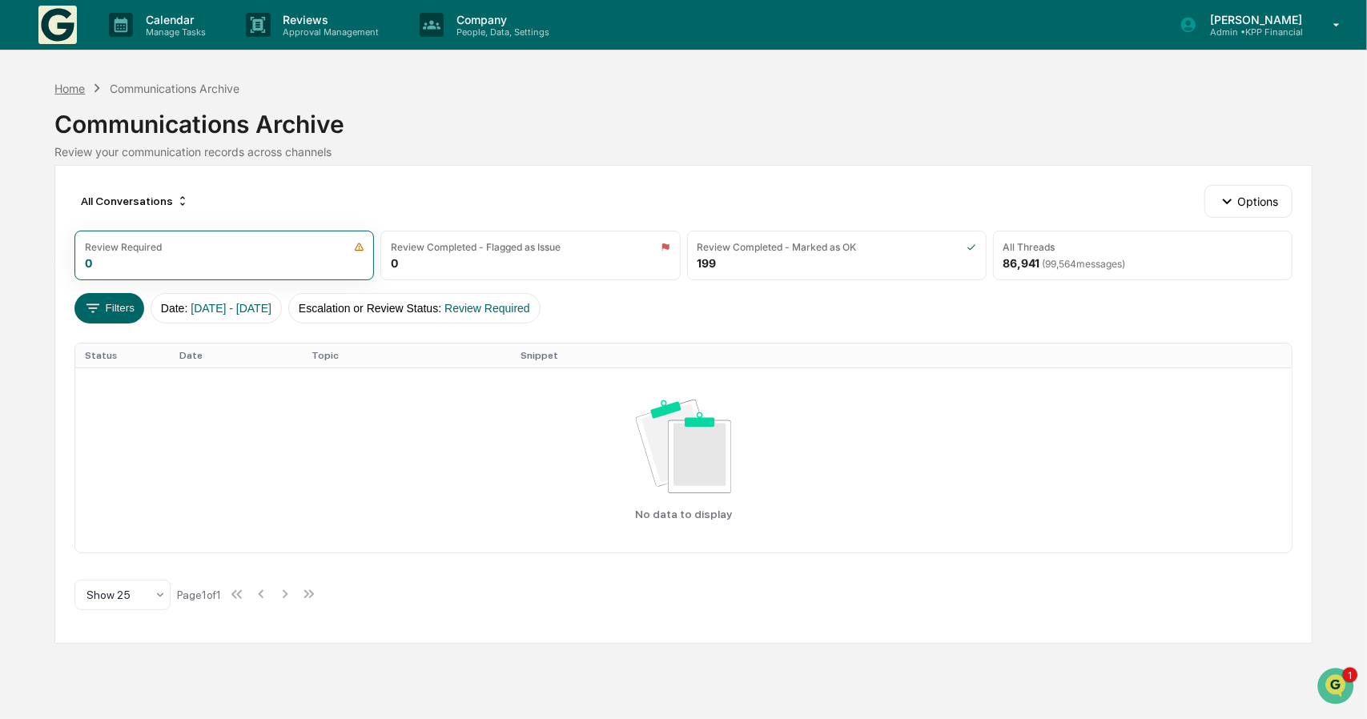
click at [72, 90] on div "Home" at bounding box center [69, 89] width 30 height 14
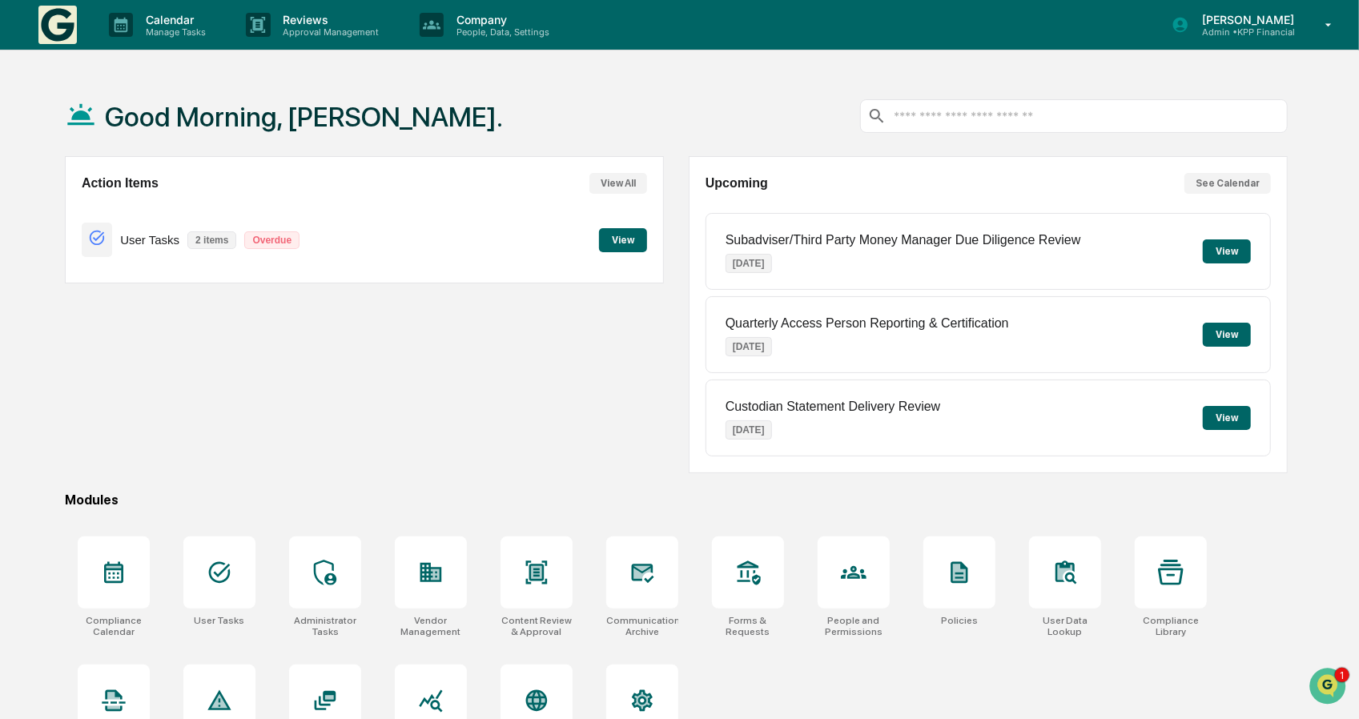
click at [617, 236] on button "View" at bounding box center [623, 240] width 48 height 24
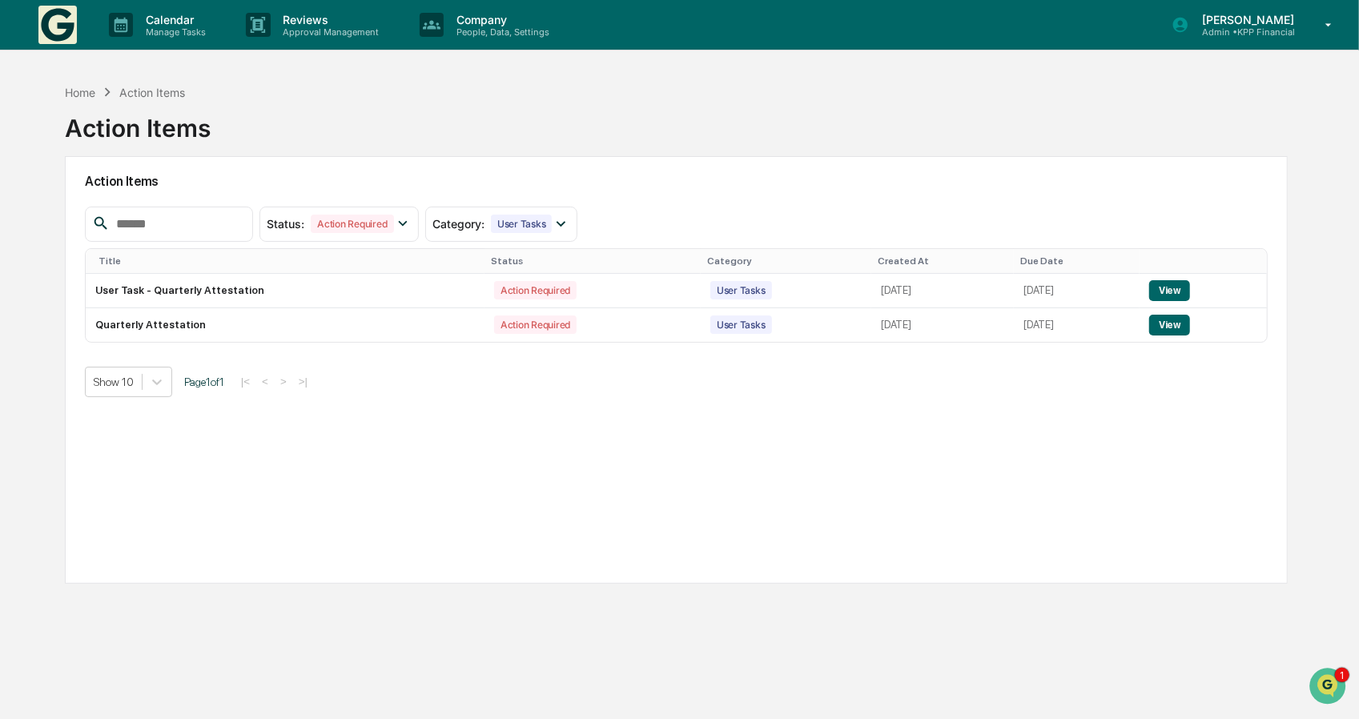
click at [514, 411] on div "Action Items Status : Action Required Select/Deselect All Action Required Resol…" at bounding box center [676, 370] width 1223 height 428
